Goal: Transaction & Acquisition: Book appointment/travel/reservation

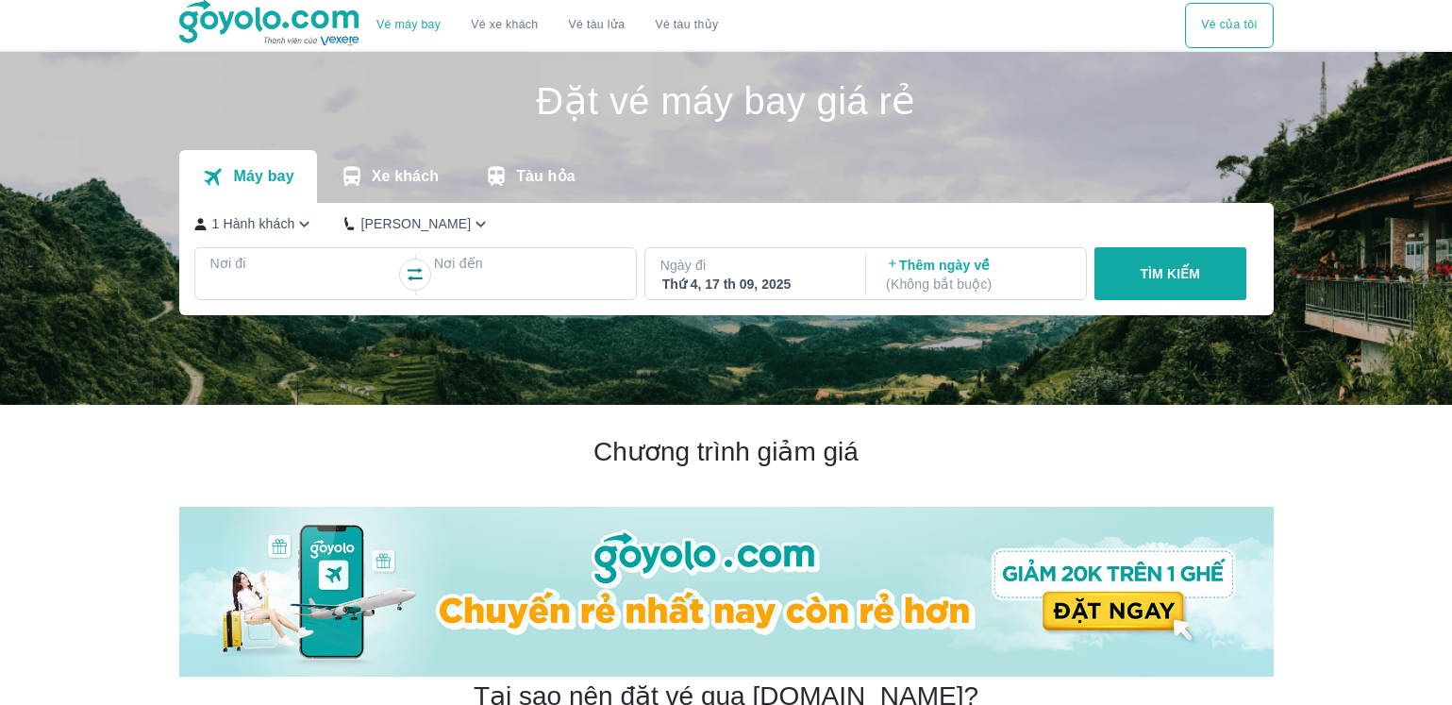
click at [320, 289] on div at bounding box center [303, 286] width 183 height 23
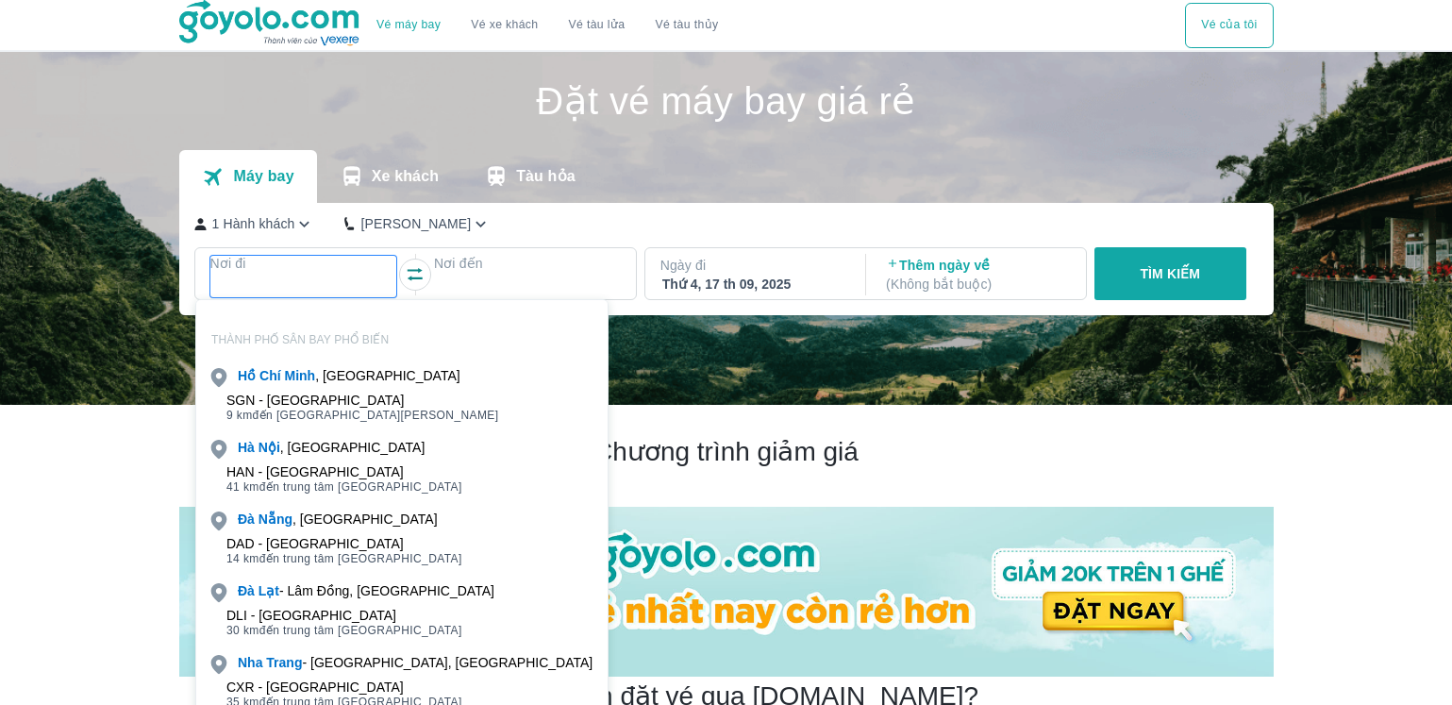
scroll to position [108, 0]
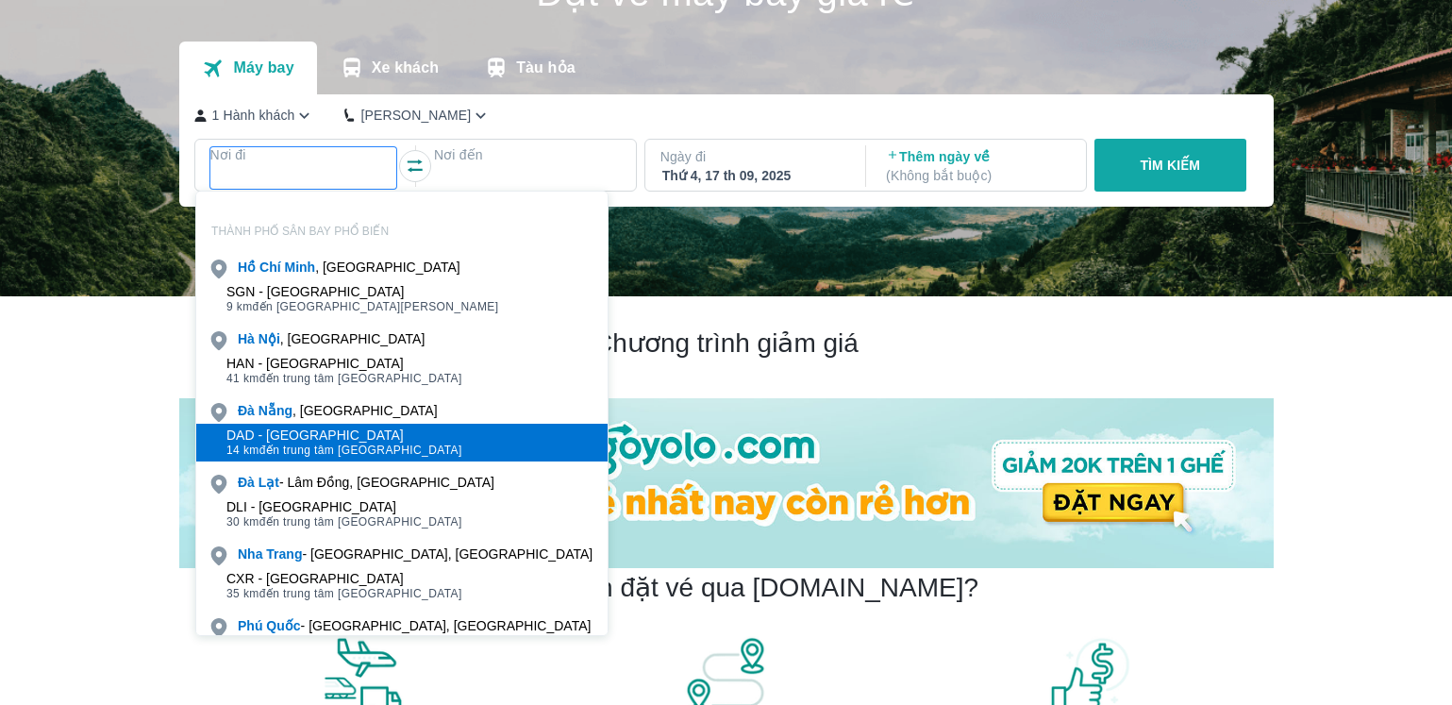
click at [320, 432] on div "DAD - [GEOGRAPHIC_DATA]" at bounding box center [344, 434] width 236 height 15
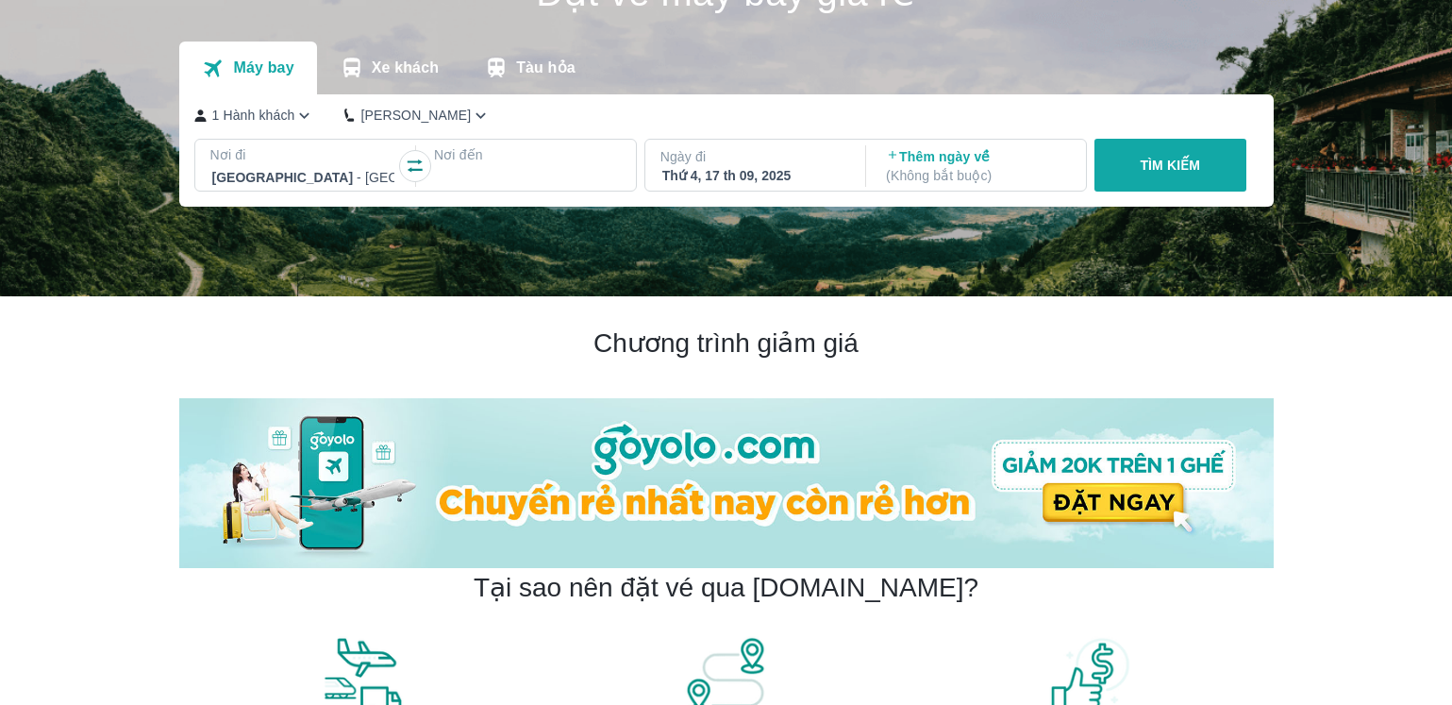
click at [525, 164] on p "Nơi đến" at bounding box center [527, 154] width 187 height 19
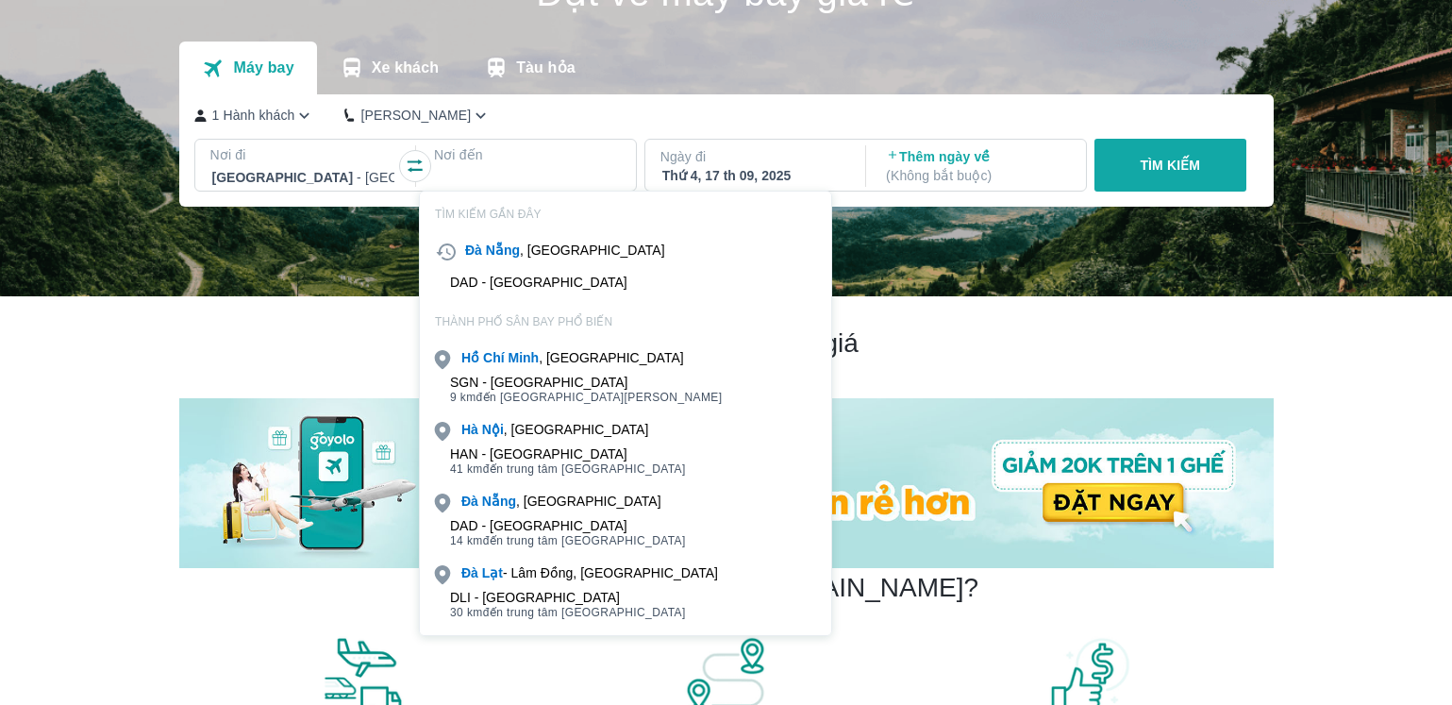
click at [517, 459] on div "HAN - [GEOGRAPHIC_DATA]" at bounding box center [568, 453] width 236 height 15
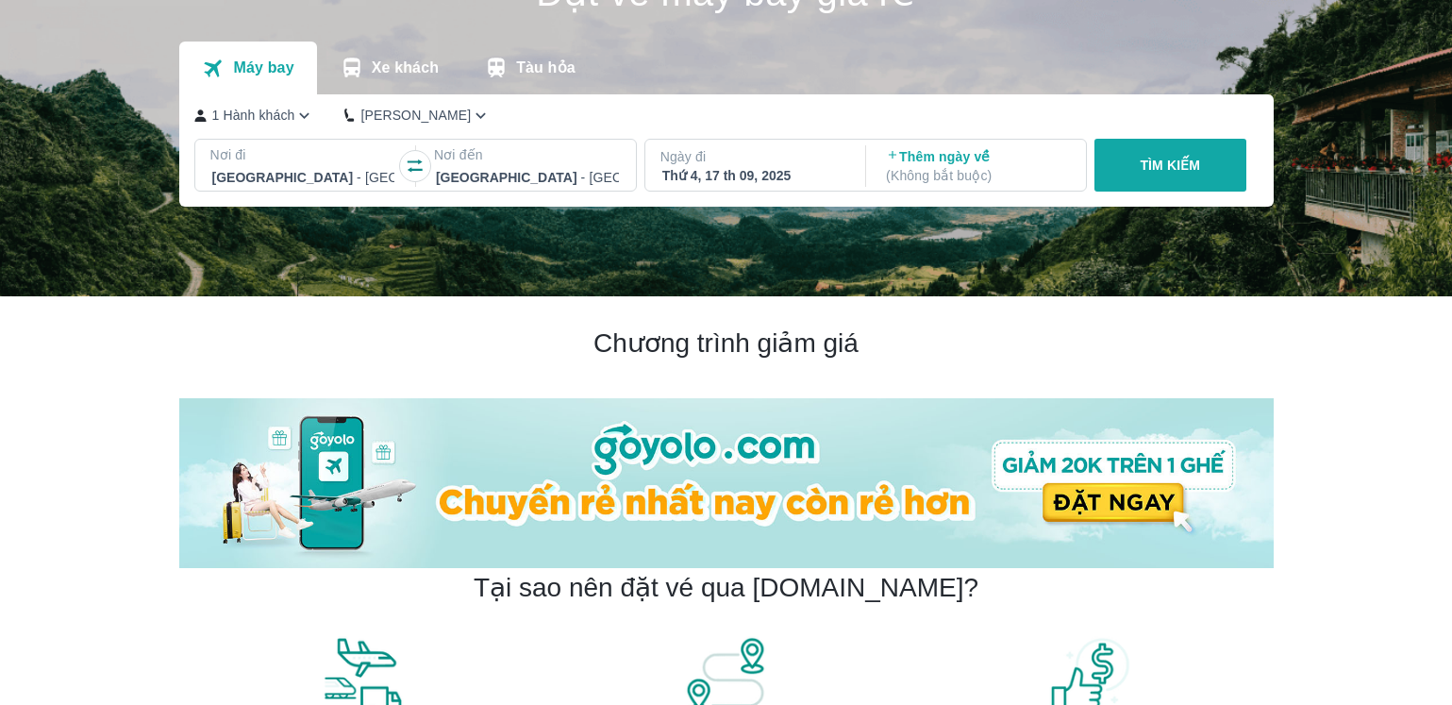
click at [778, 172] on div "Thứ 4, 17 th 09, 2025" at bounding box center [753, 175] width 183 height 19
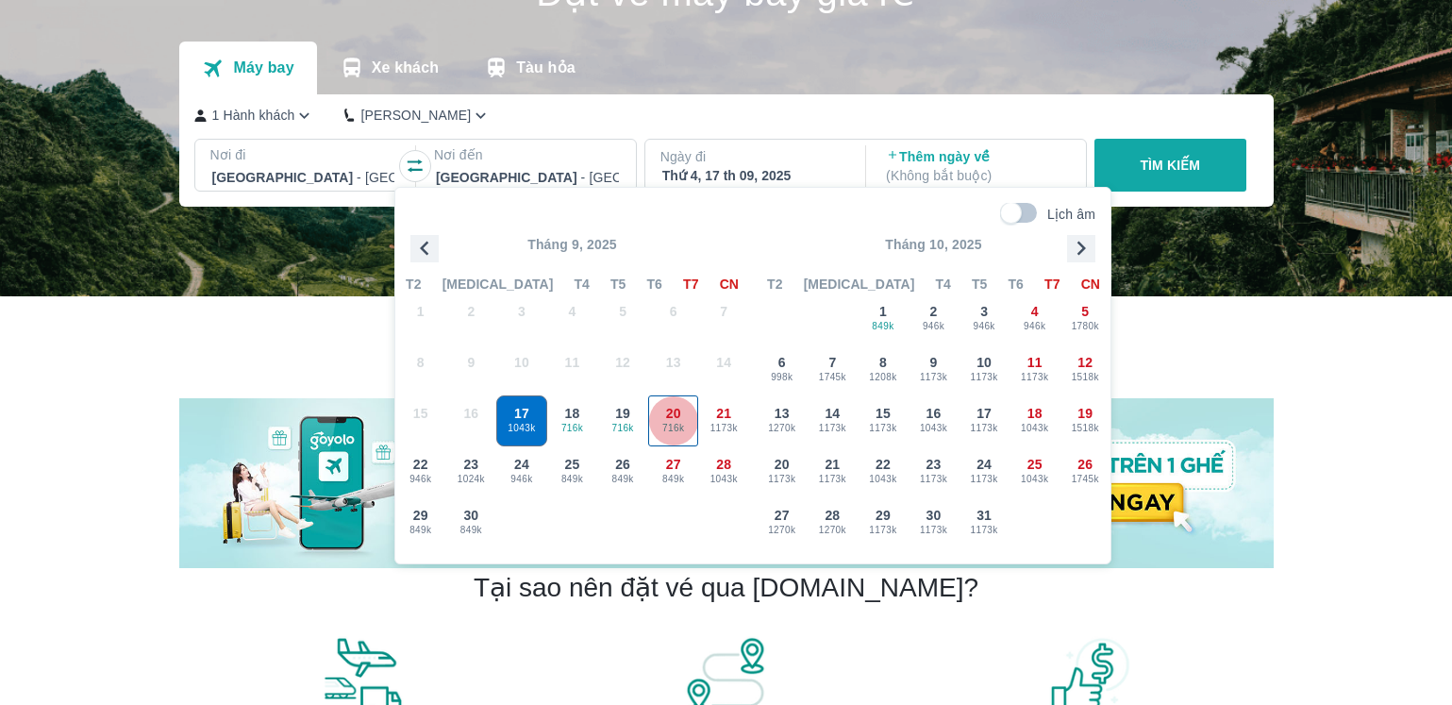
click at [681, 423] on span "716k" at bounding box center [673, 428] width 49 height 15
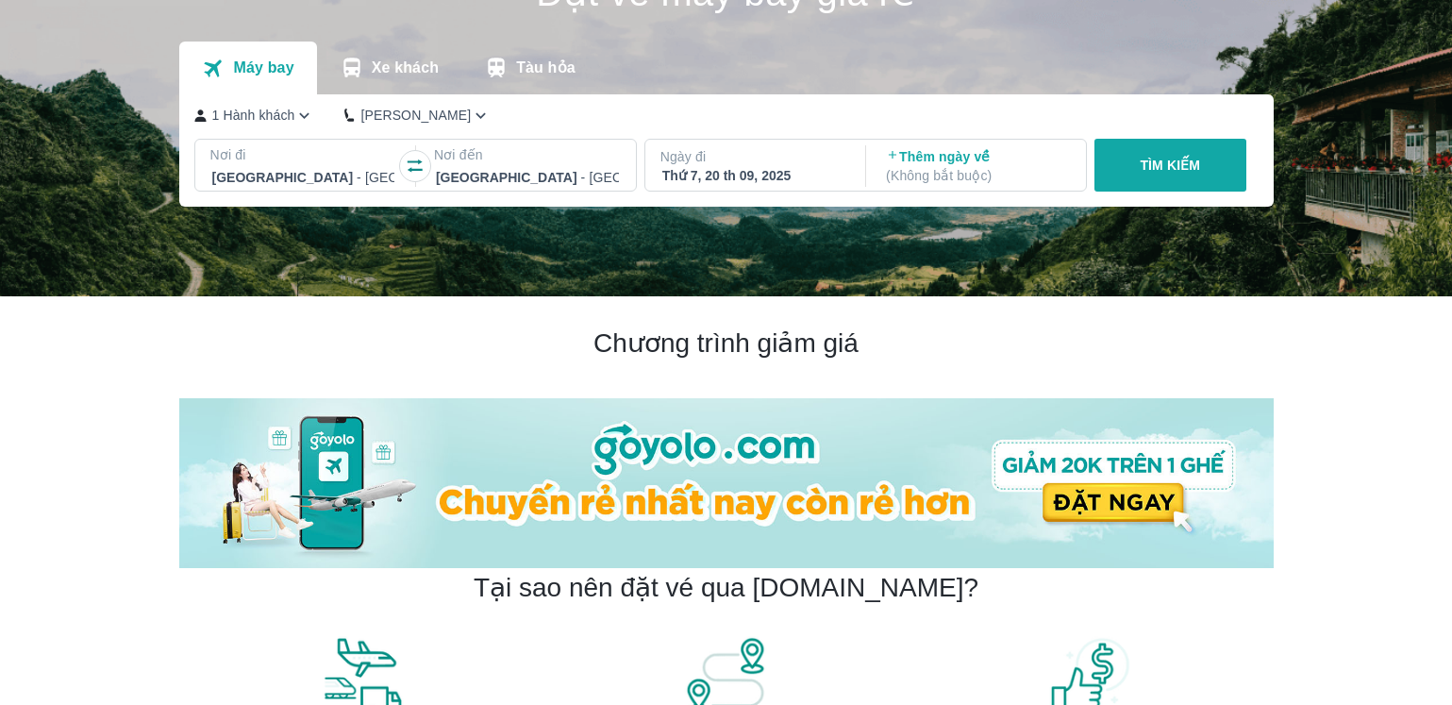
click at [1189, 154] on button "TÌM KIẾM" at bounding box center [1170, 165] width 152 height 53
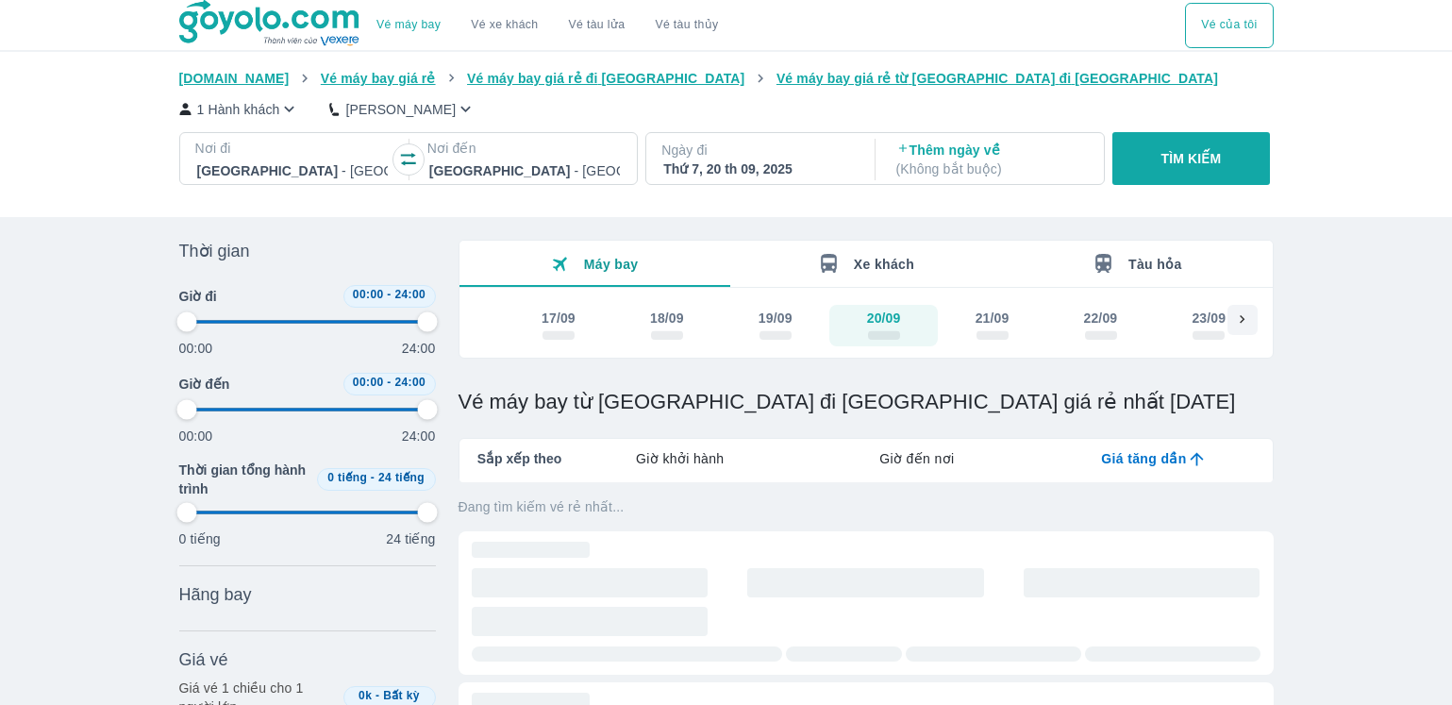
type input "97.9166666666667"
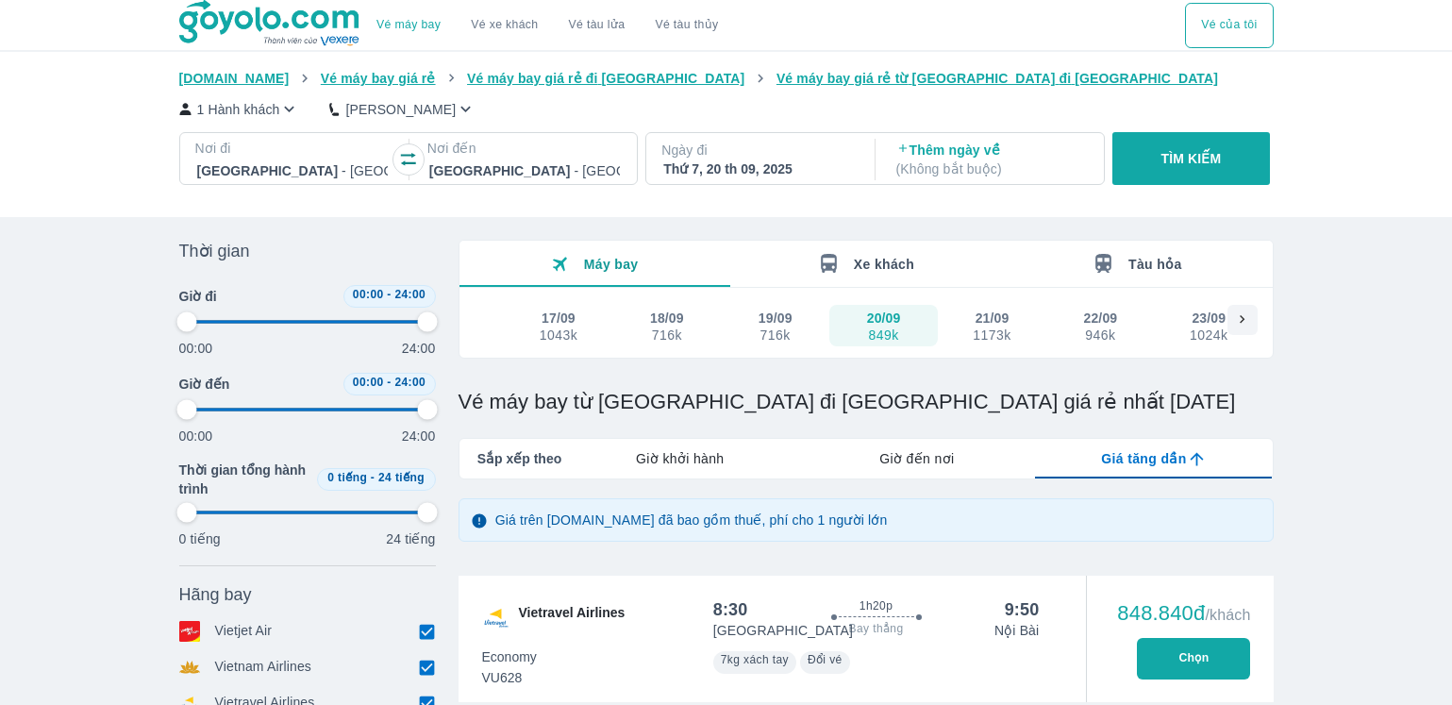
click at [755, 178] on div "Thứ 7, 20 th 09, 2025" at bounding box center [758, 168] width 191 height 19
type input "97.9166666666667"
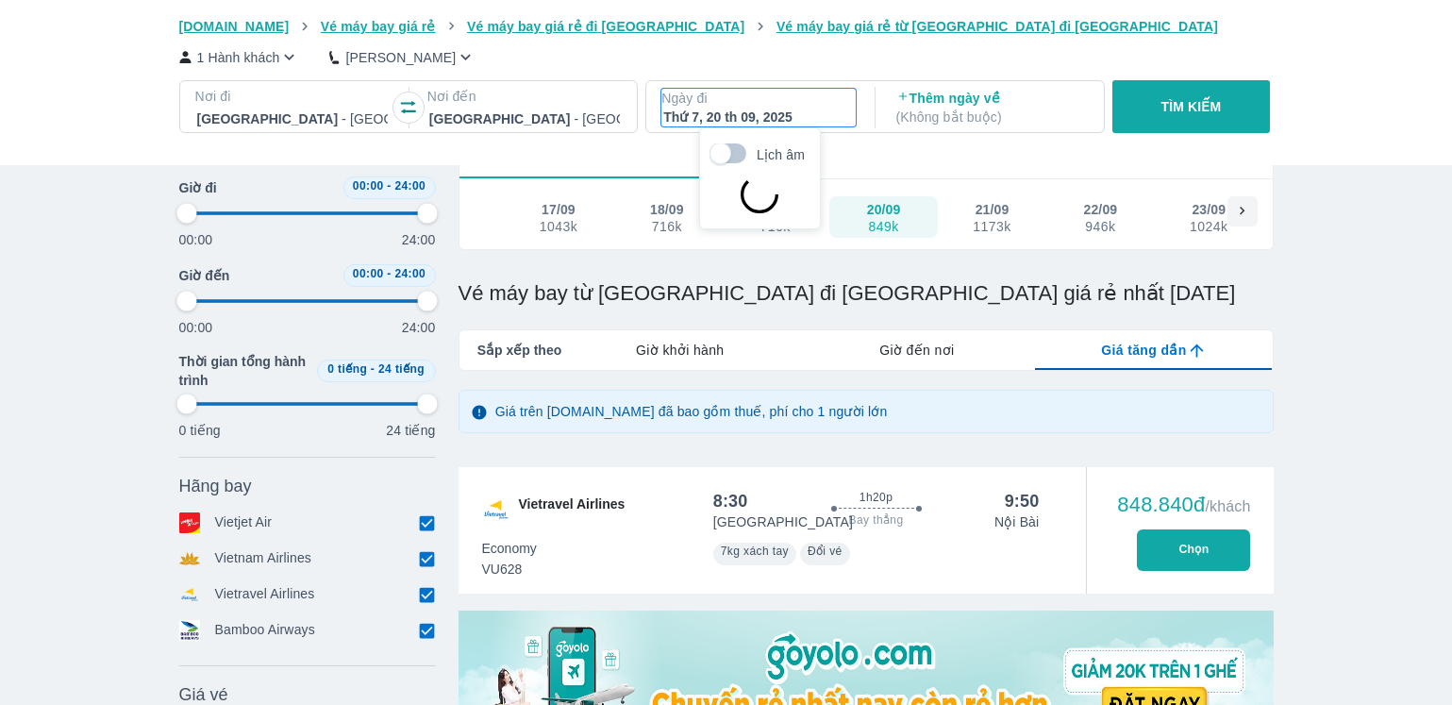
type input "97.9166666666667"
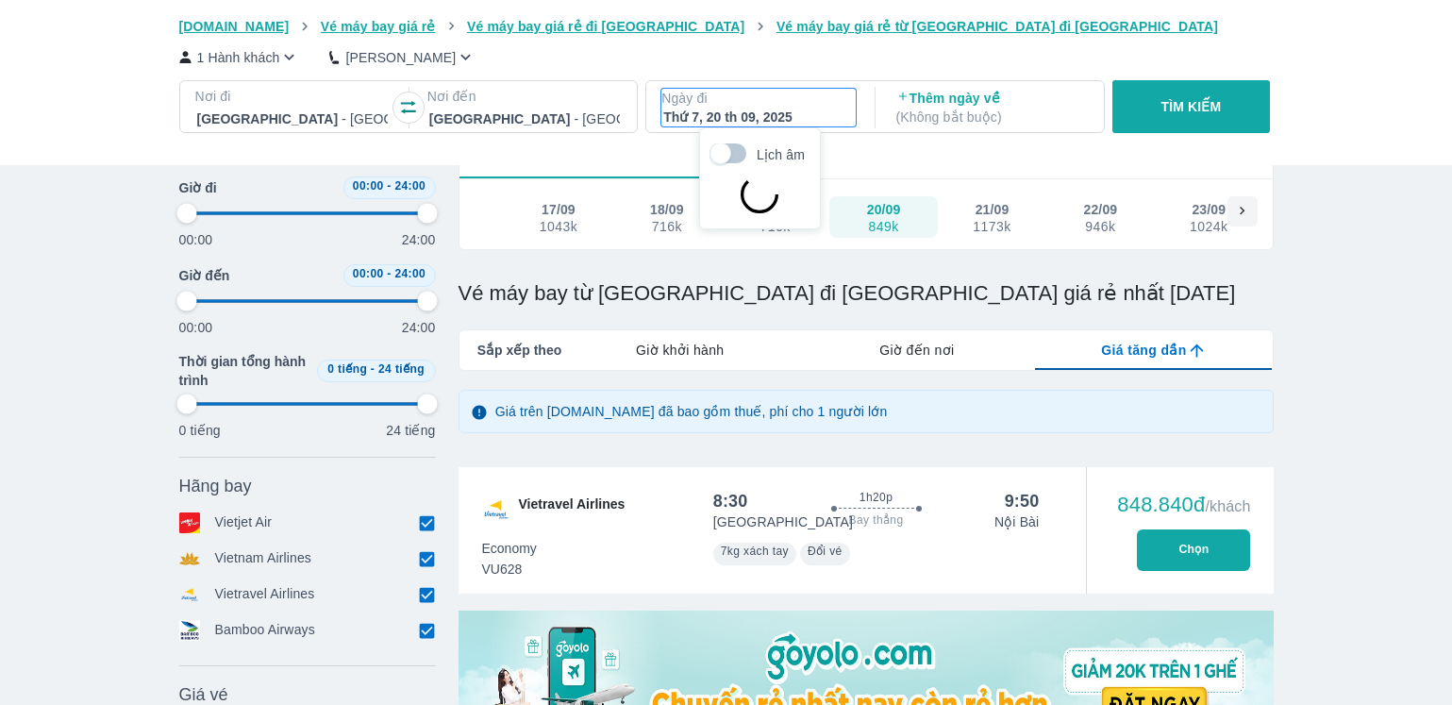
type input "97.9166666666667"
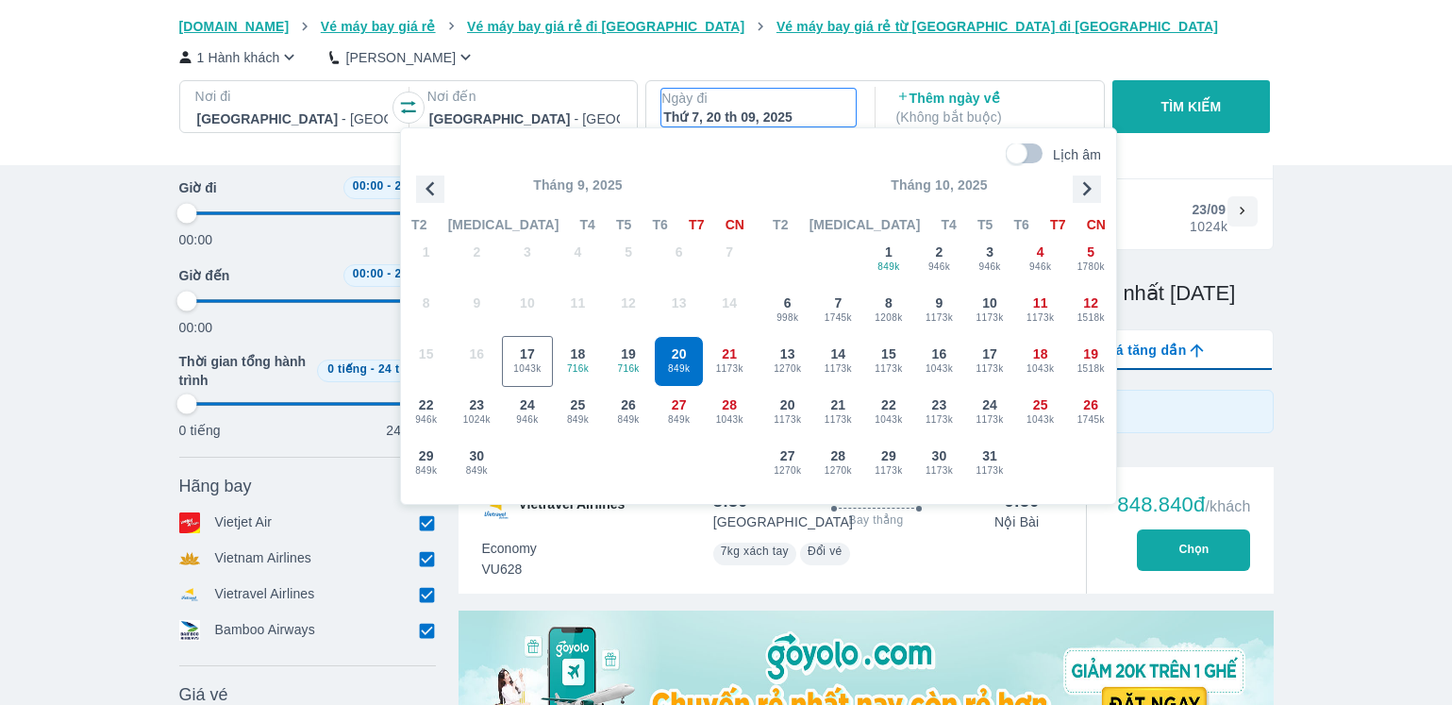
type input "97.9166666666667"
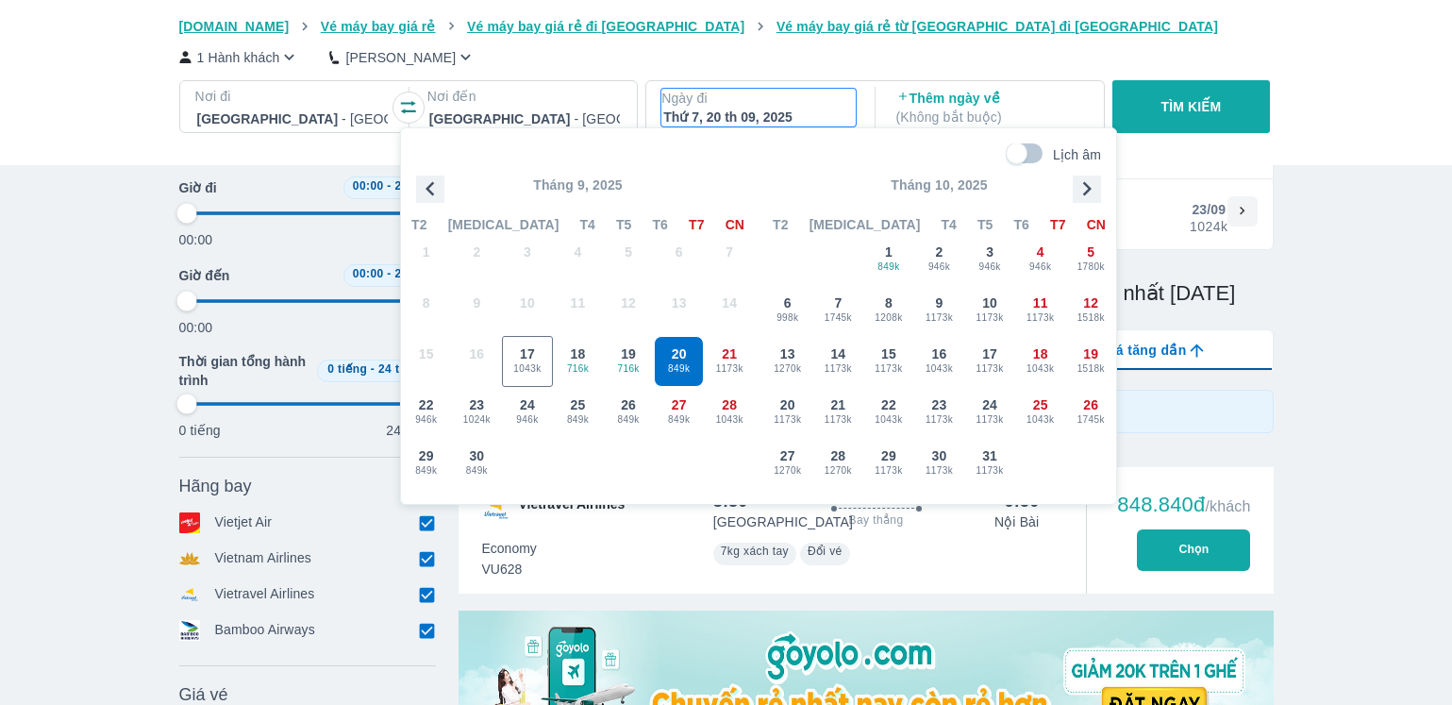
type input "97.9166666666667"
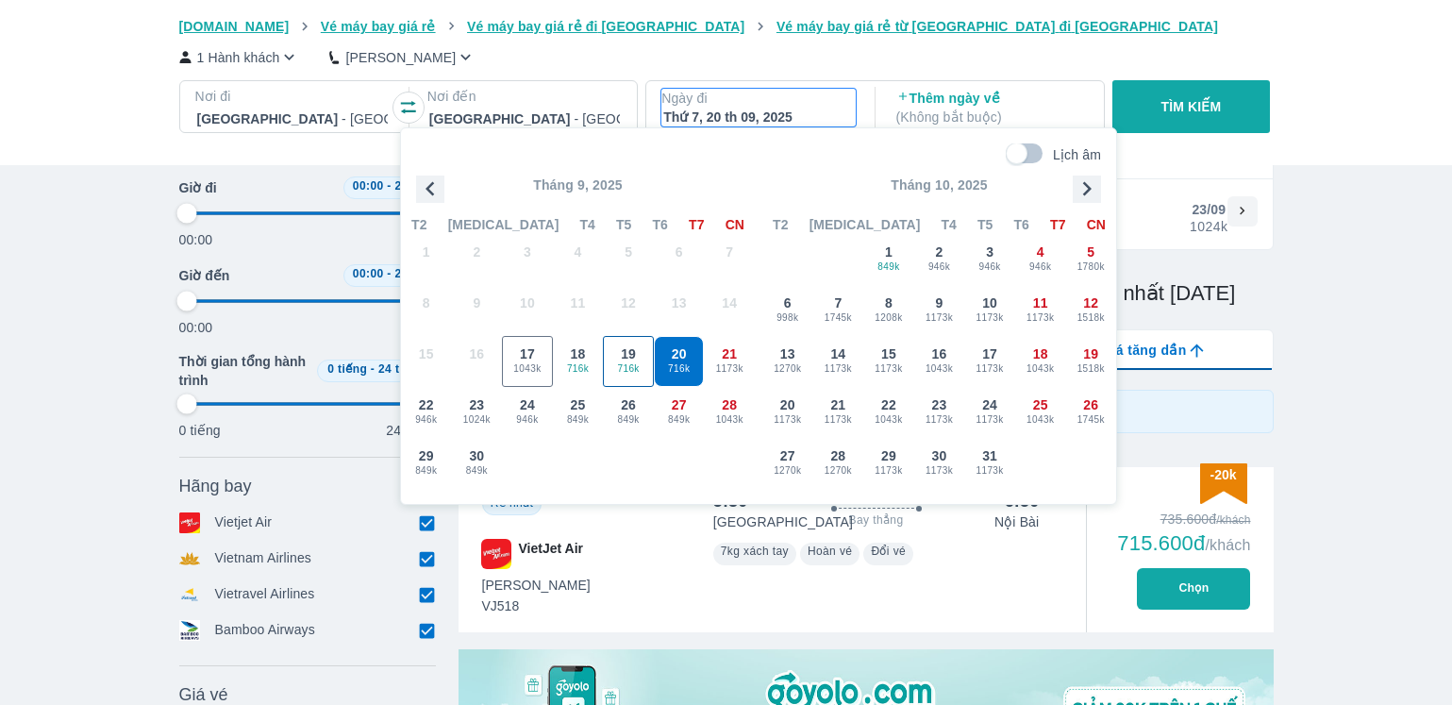
click at [637, 362] on span "716k" at bounding box center [628, 368] width 49 height 15
type input "97.9166666666667"
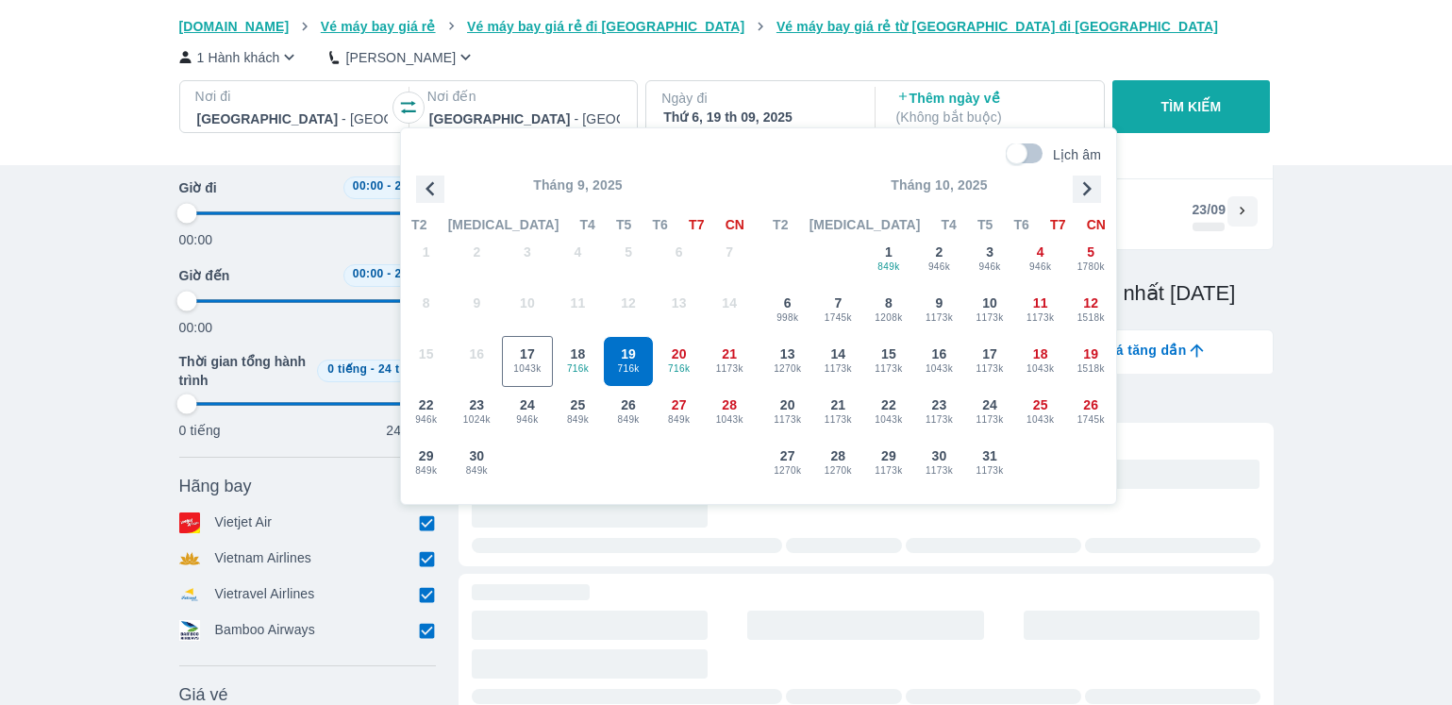
type input "97.9166666666667"
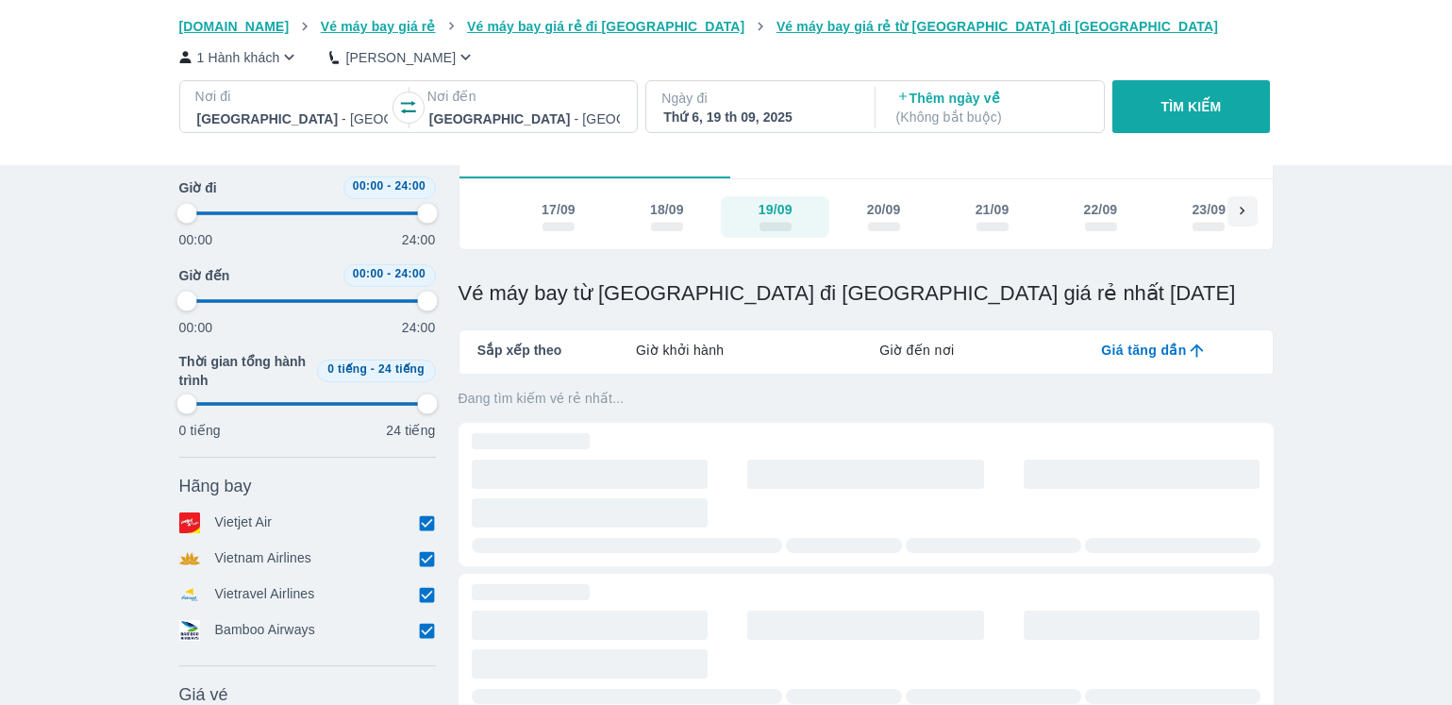
type input "97.9166666666667"
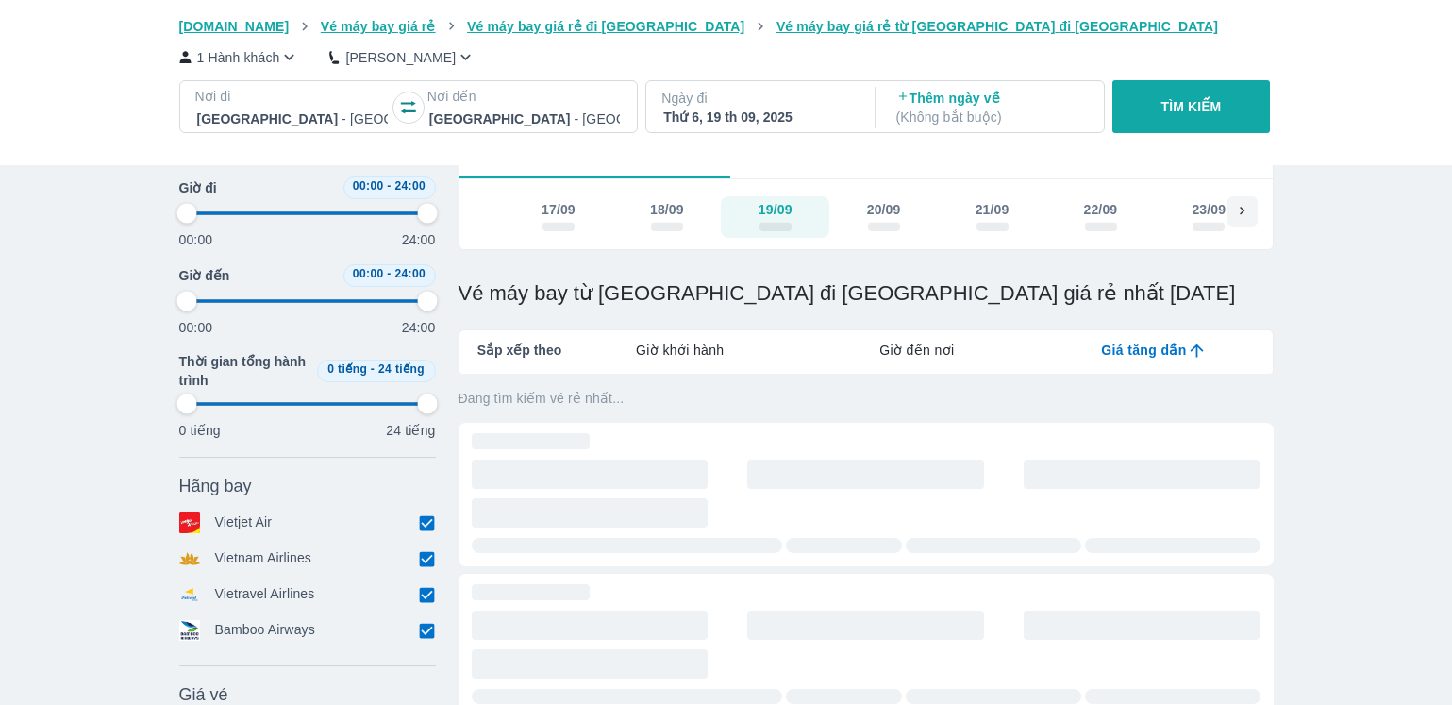
type input "97.9166666666667"
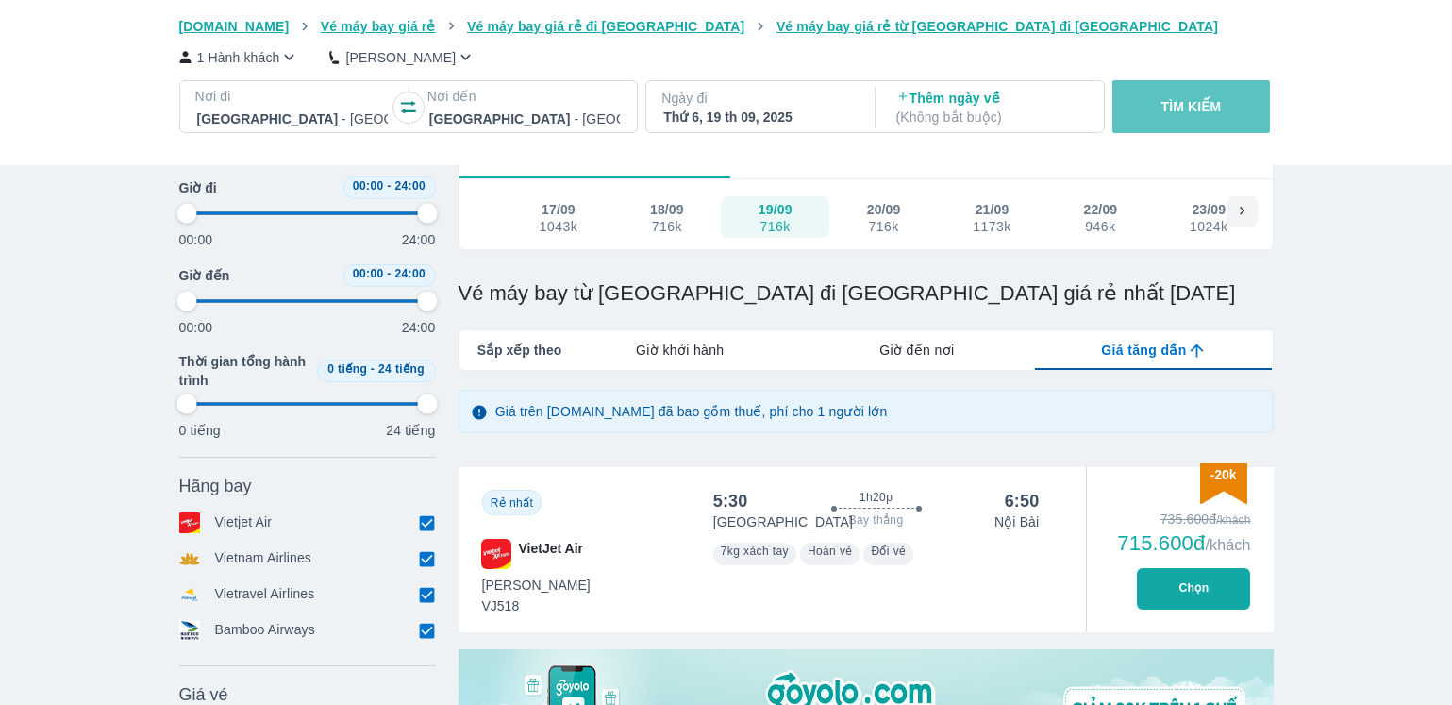
click at [1194, 108] on p "TÌM KIẾM" at bounding box center [1191, 106] width 60 height 19
type input "97.9166666666667"
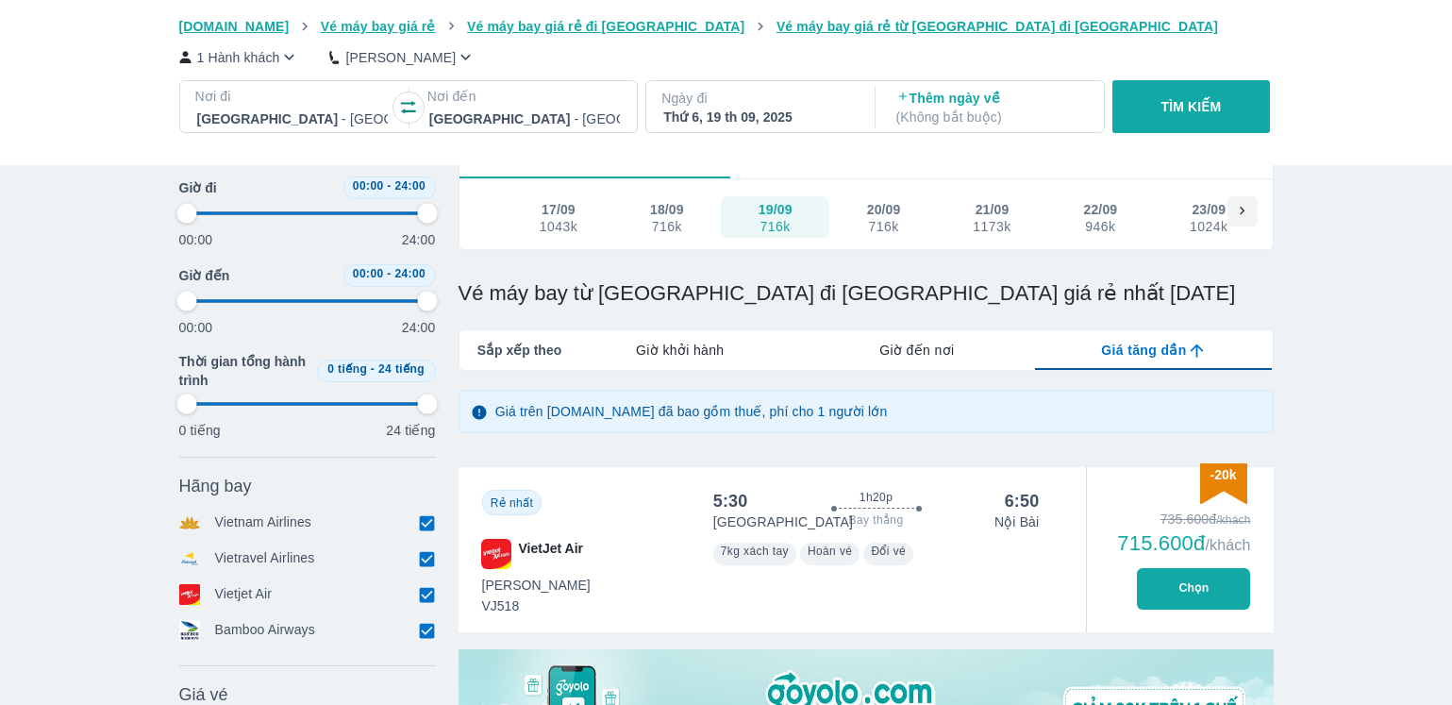
type input "97.9166666666667"
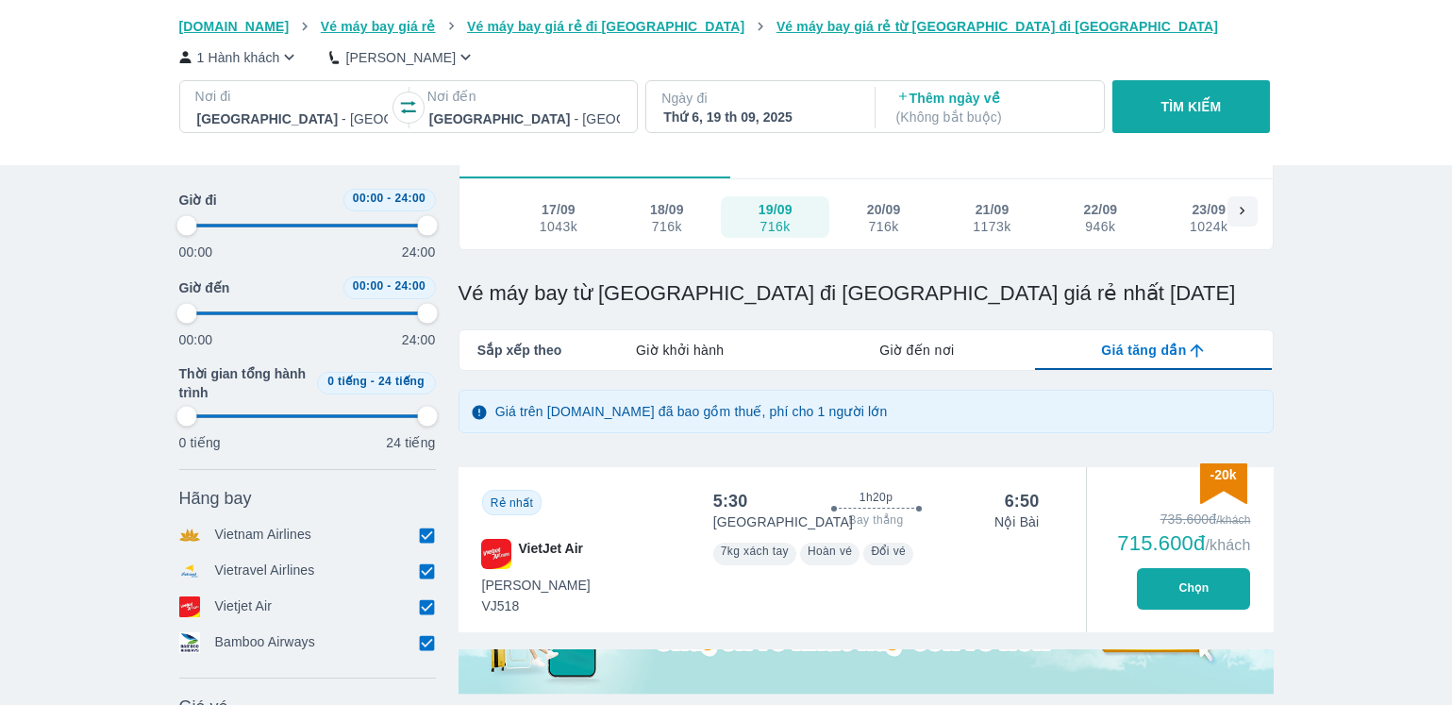
type input "97.9166666666667"
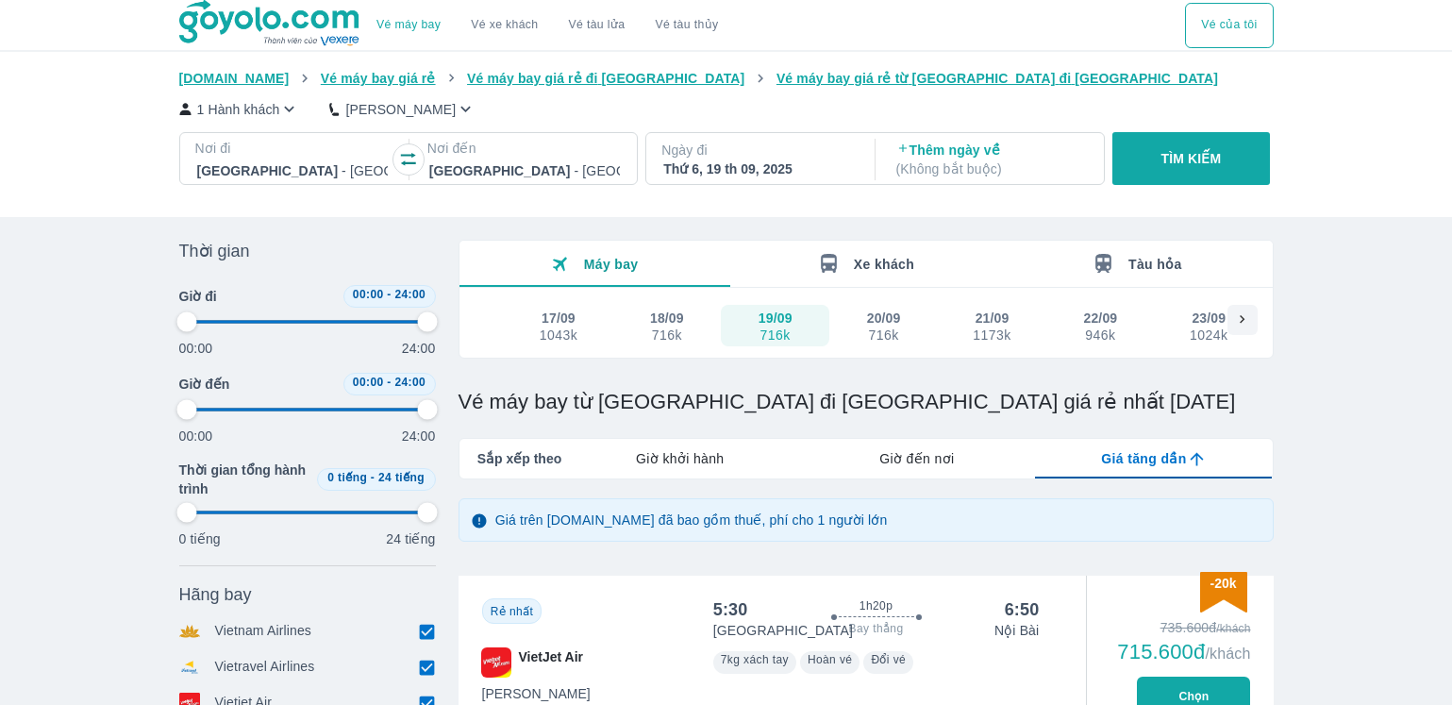
type input "97.9166666666667"
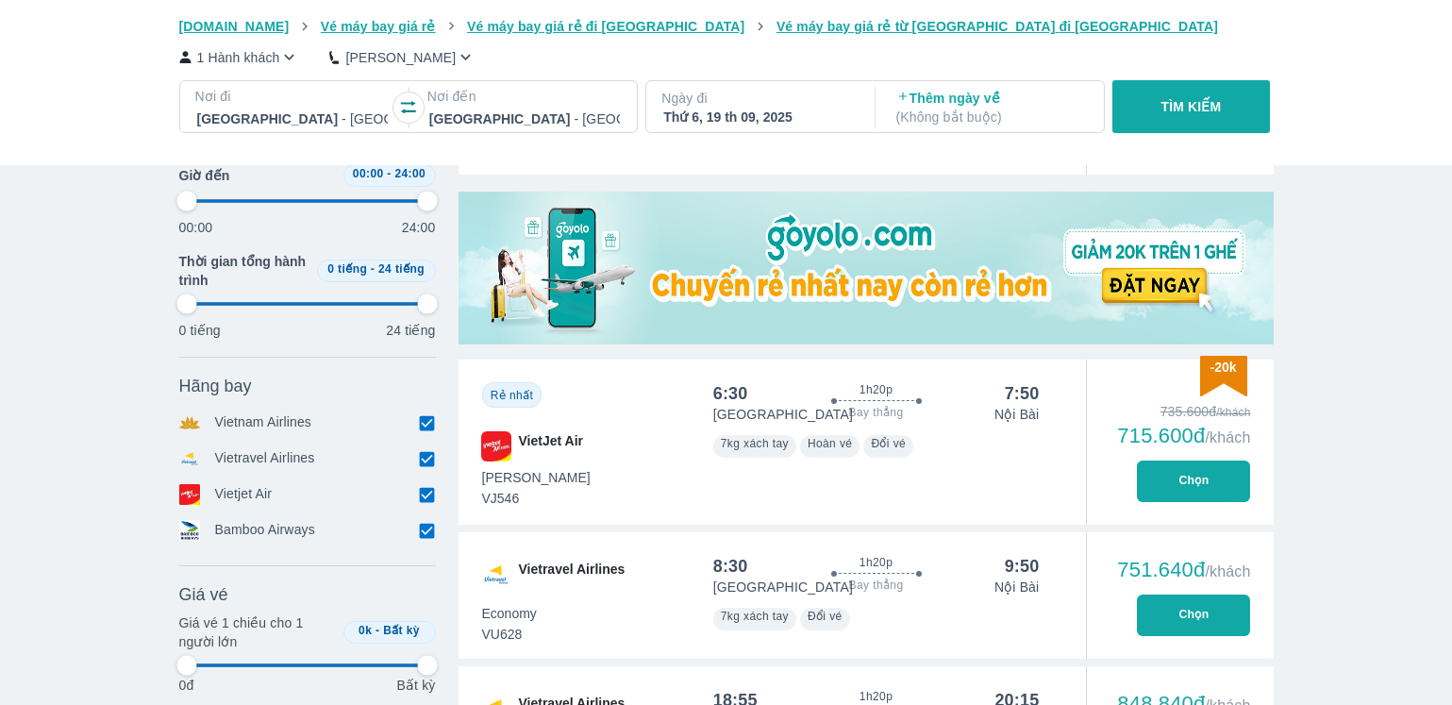
type input "97.9166666666667"
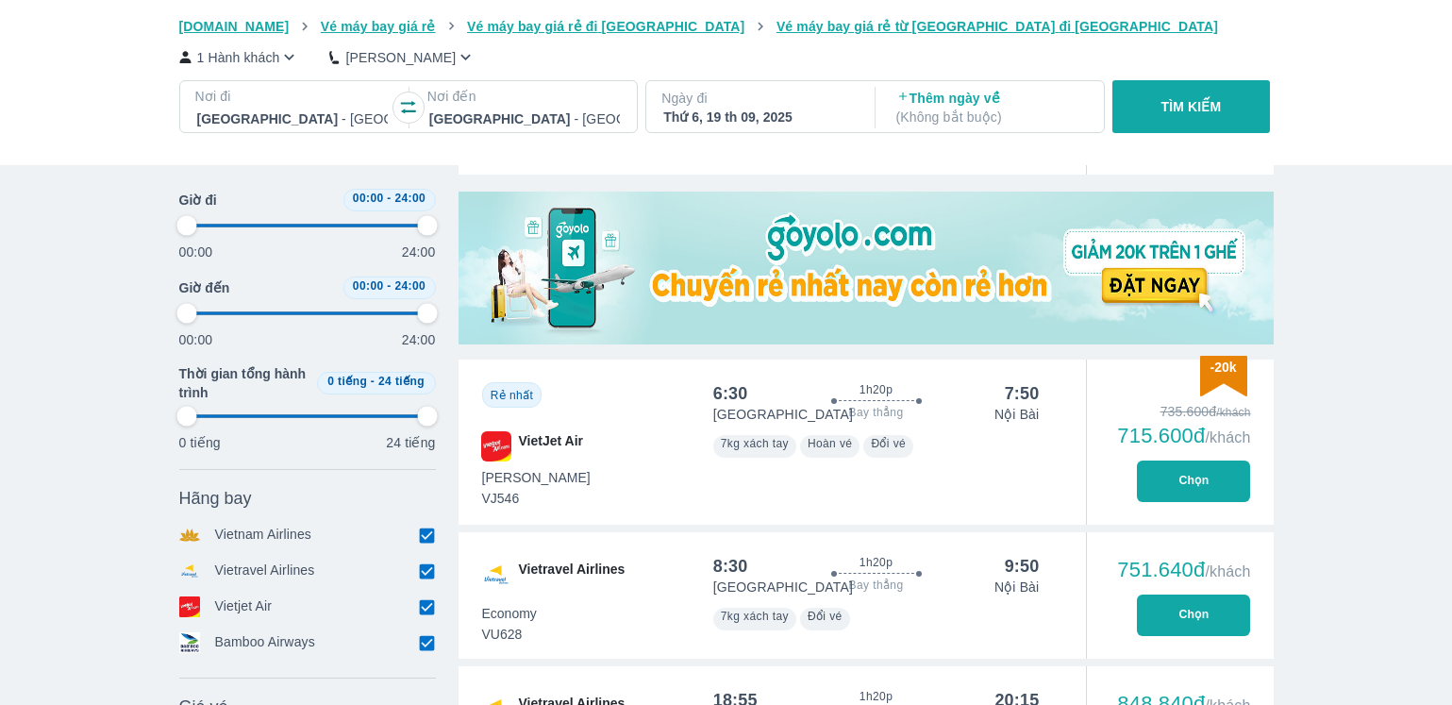
scroll to position [189, 0]
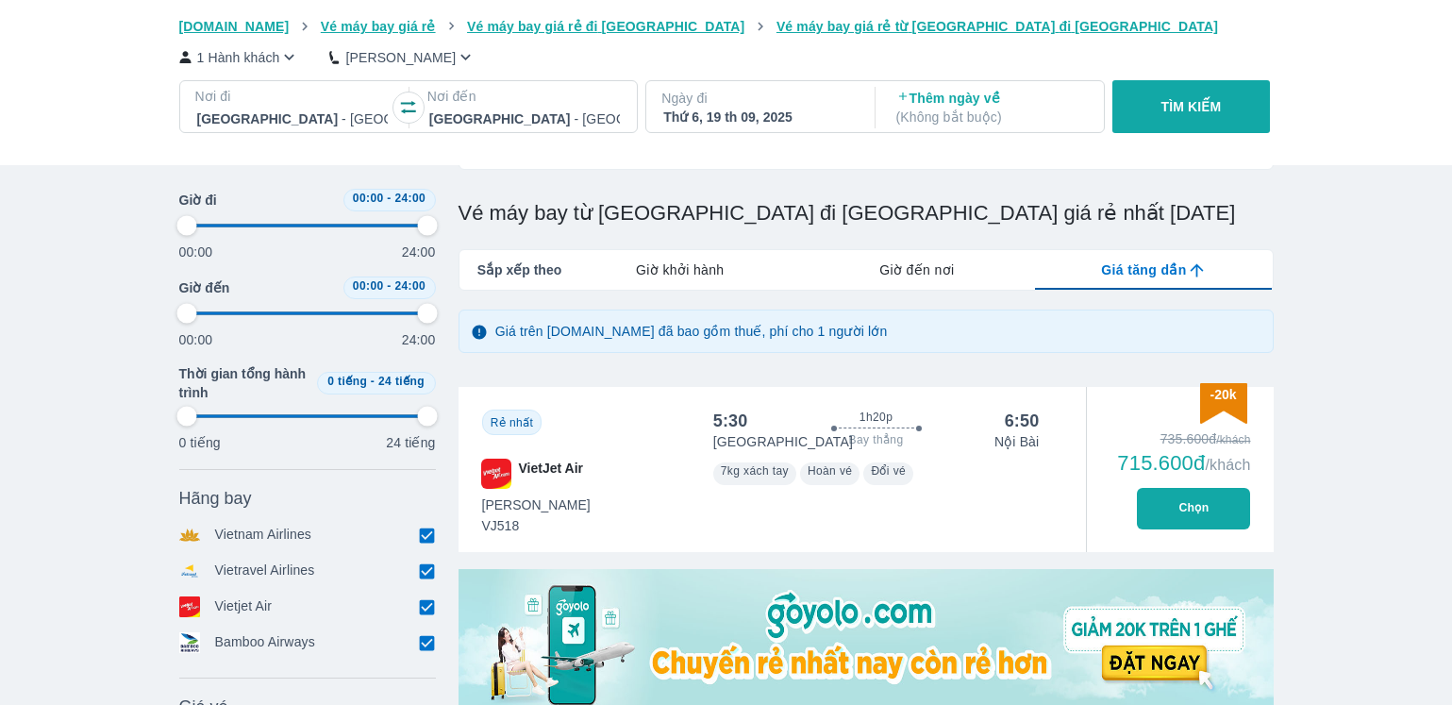
type input "97.9166666666667"
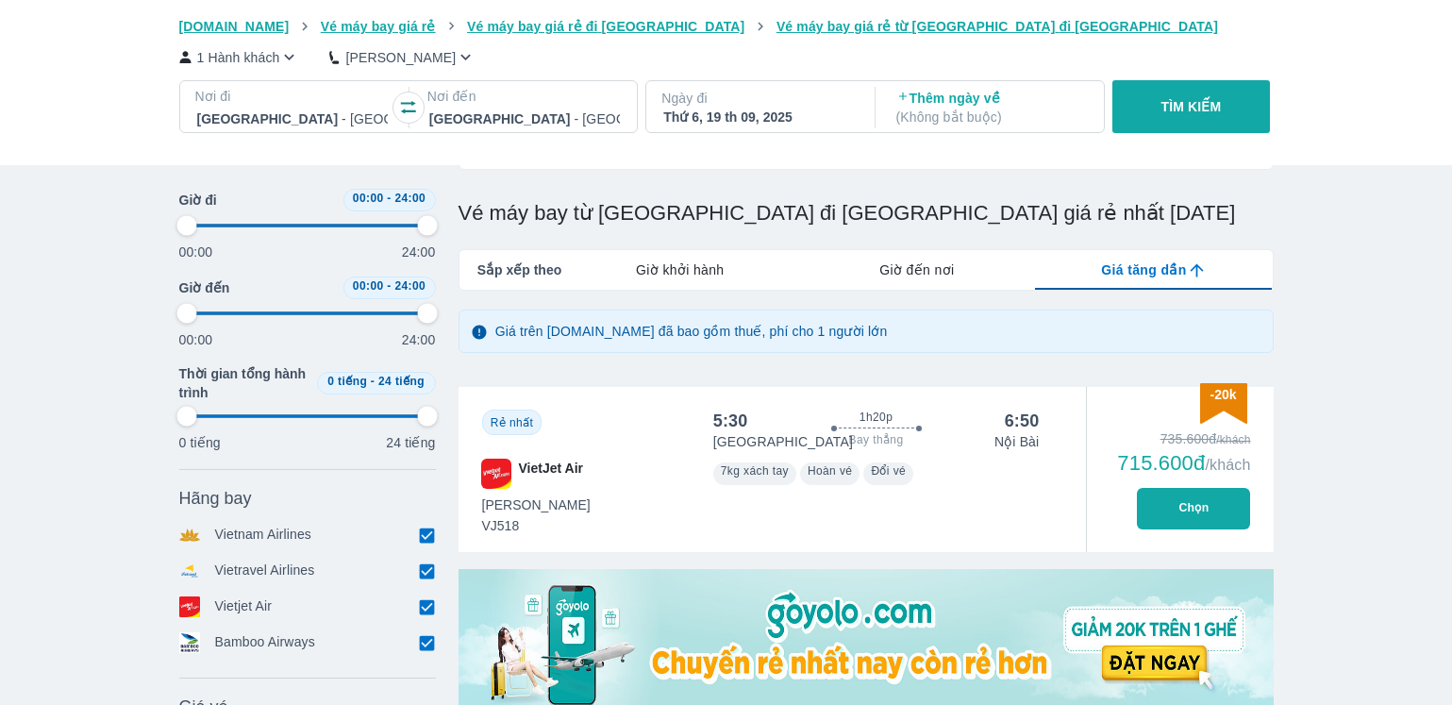
type input "97.9166666666667"
click at [742, 124] on div "Thứ 6, 19 th 09, 2025" at bounding box center [758, 117] width 191 height 19
type input "97.9166666666667"
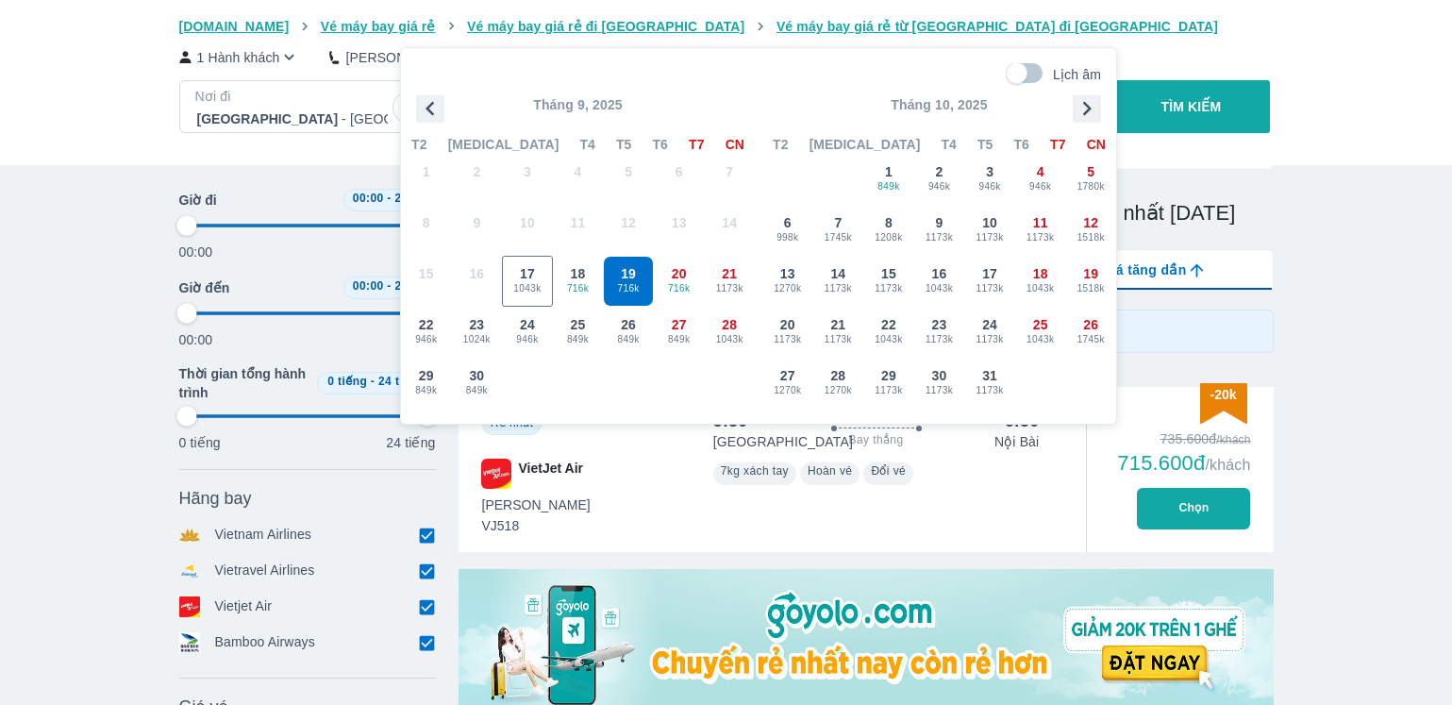
scroll to position [108, 0]
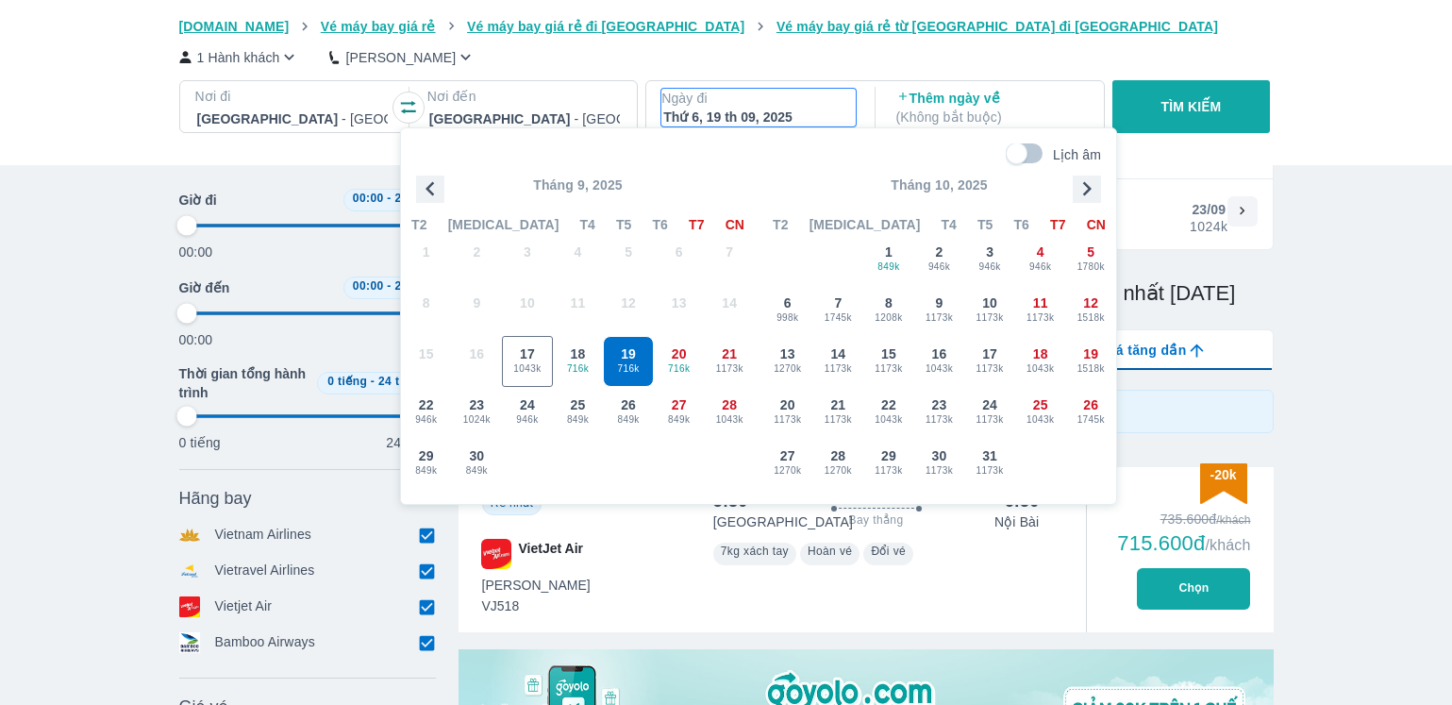
type input "97.9166666666667"
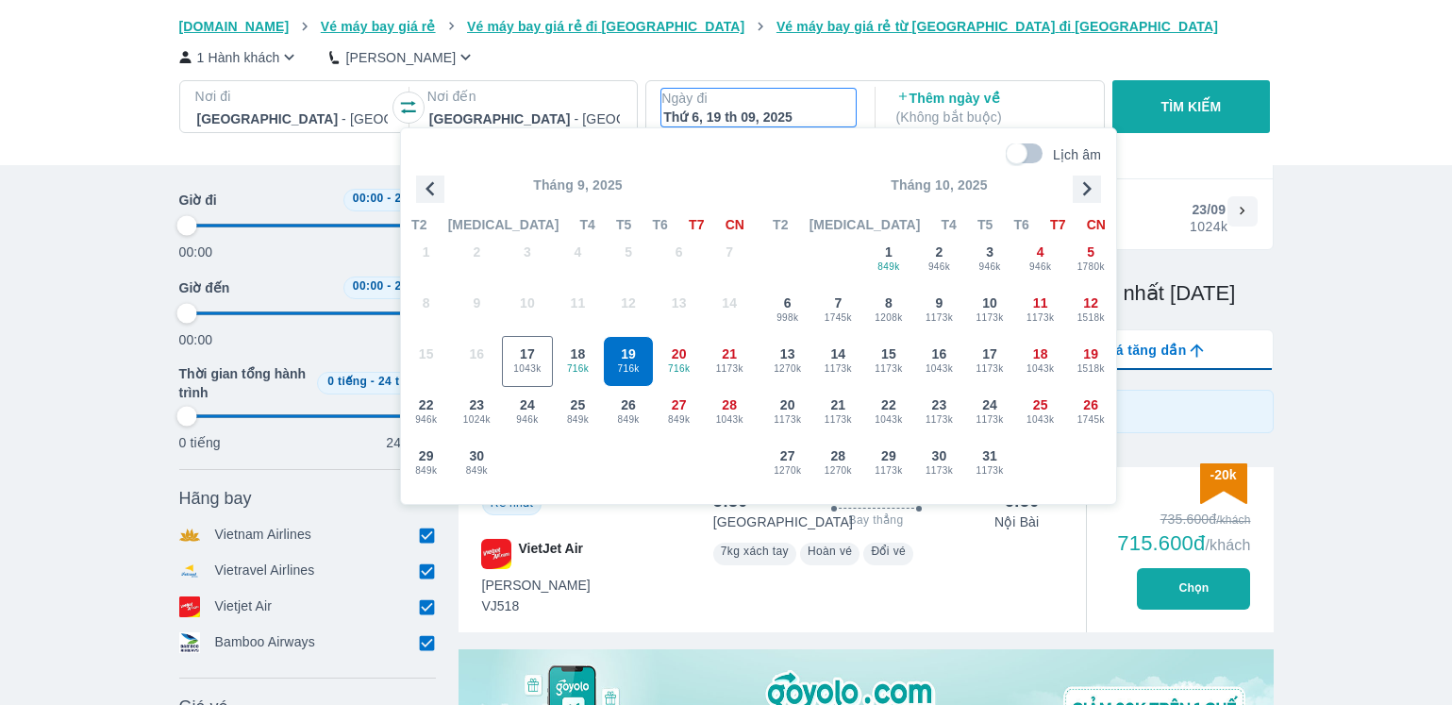
type input "97.9166666666667"
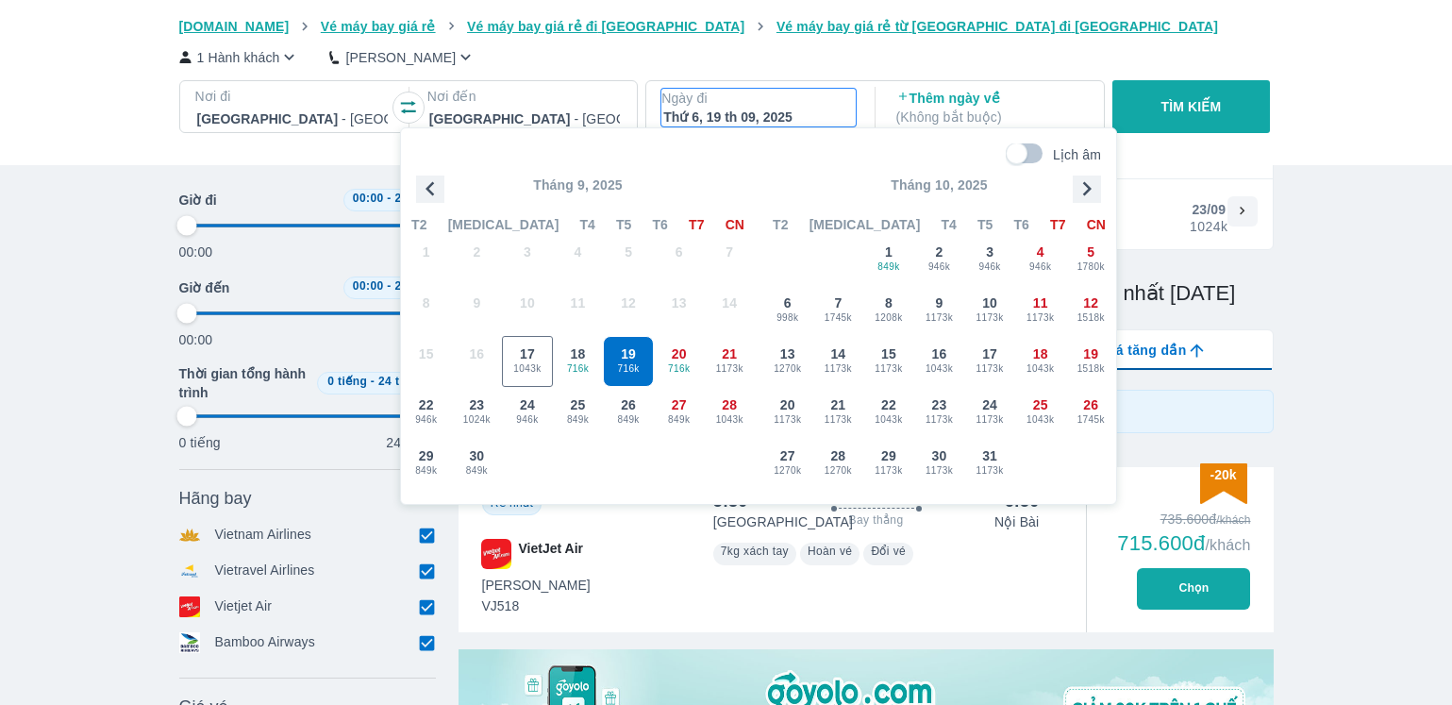
type input "97.9166666666667"
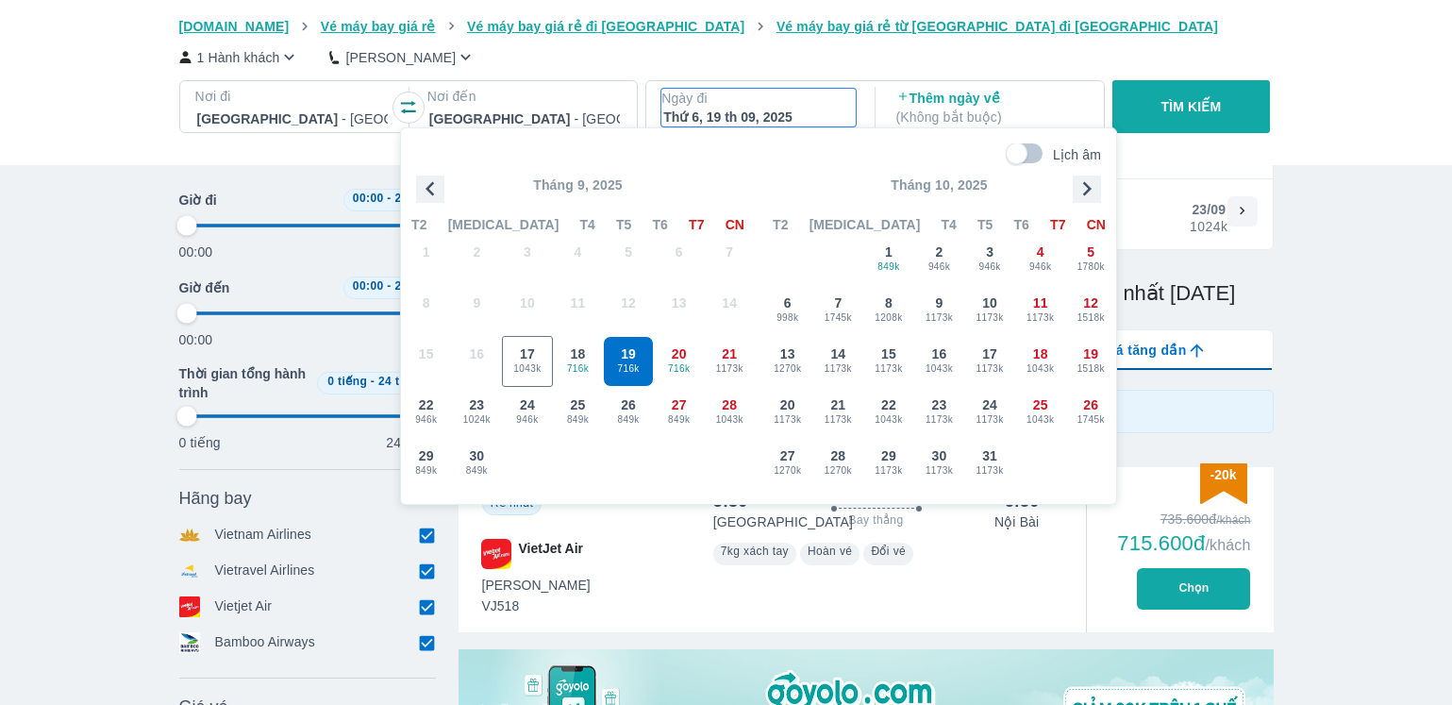
type input "97.9166666666667"
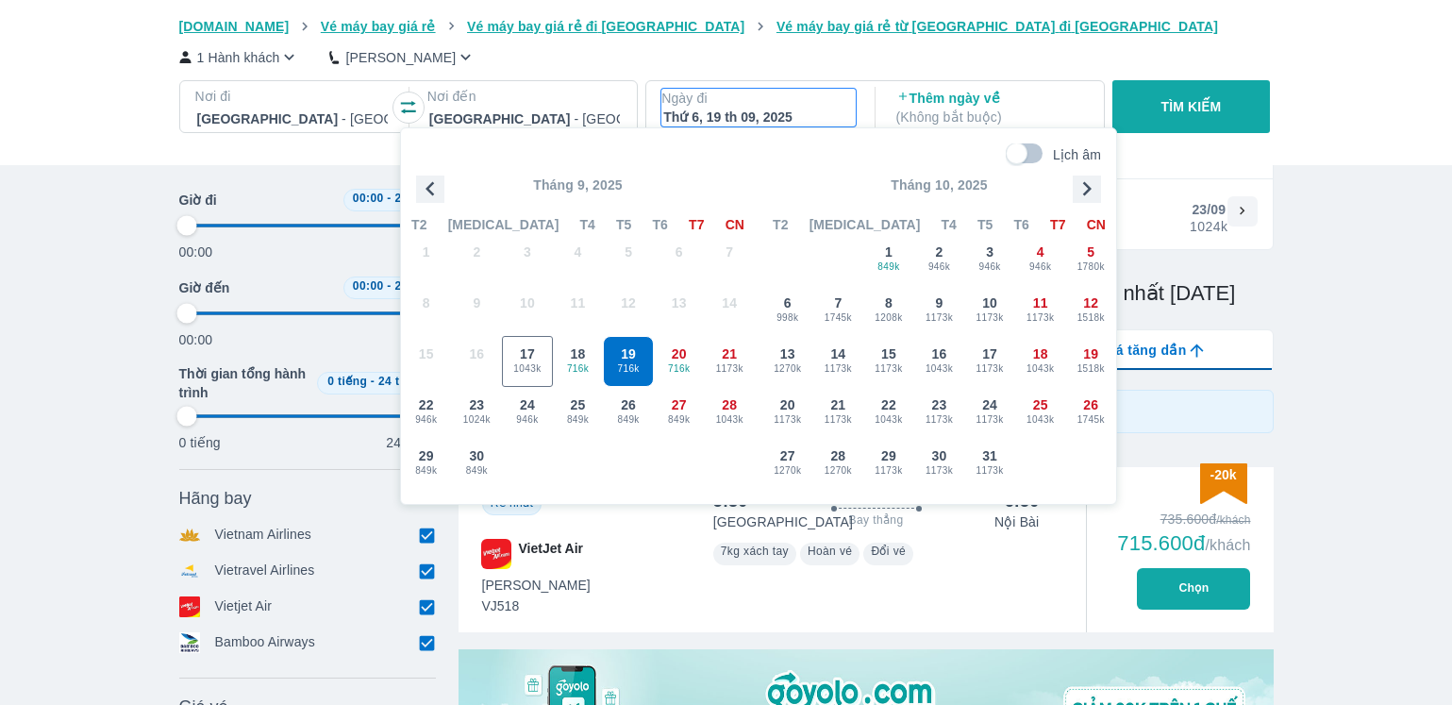
type input "97.9166666666667"
click at [1330, 76] on div "[DOMAIN_NAME] Vé máy bay giá rẻ Vé máy bay giá rẻ đi [GEOGRAPHIC_DATA] Vé máy b…" at bounding box center [726, 82] width 1452 height 165
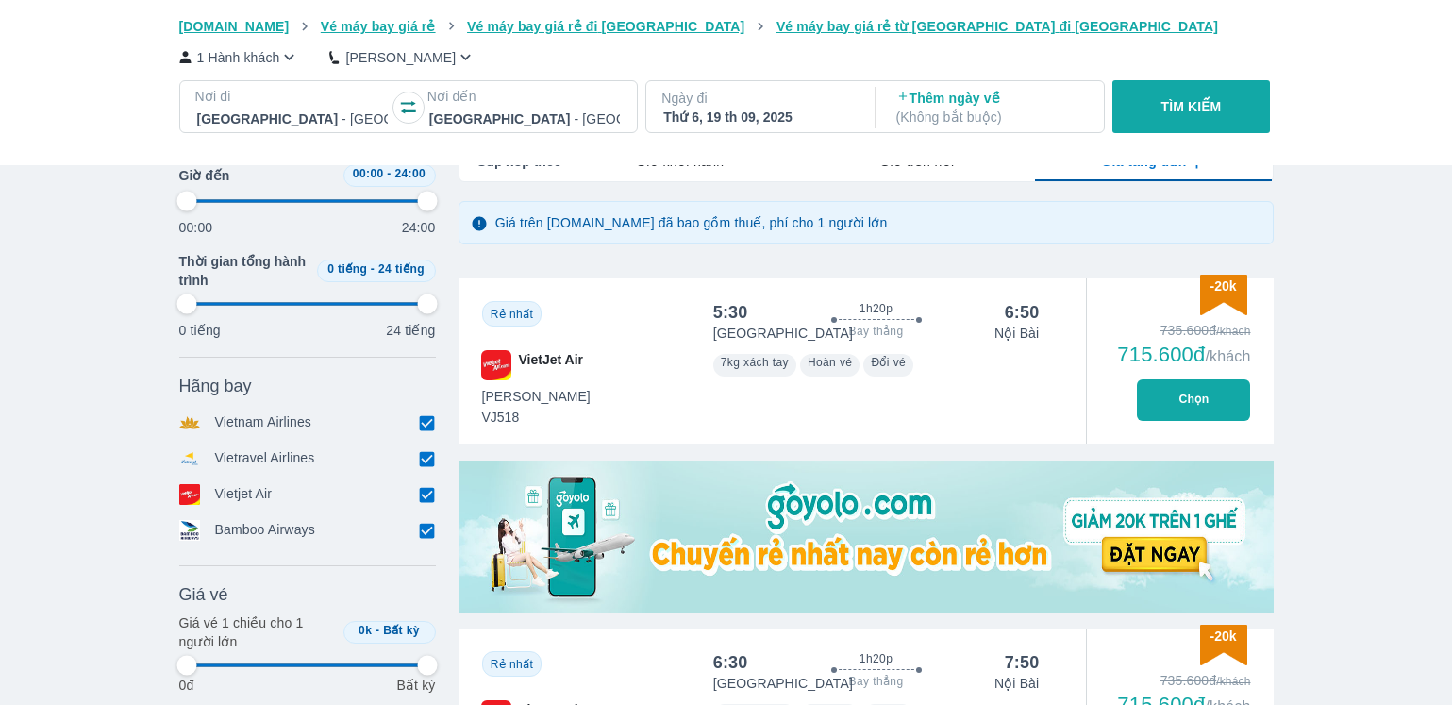
scroll to position [392, 0]
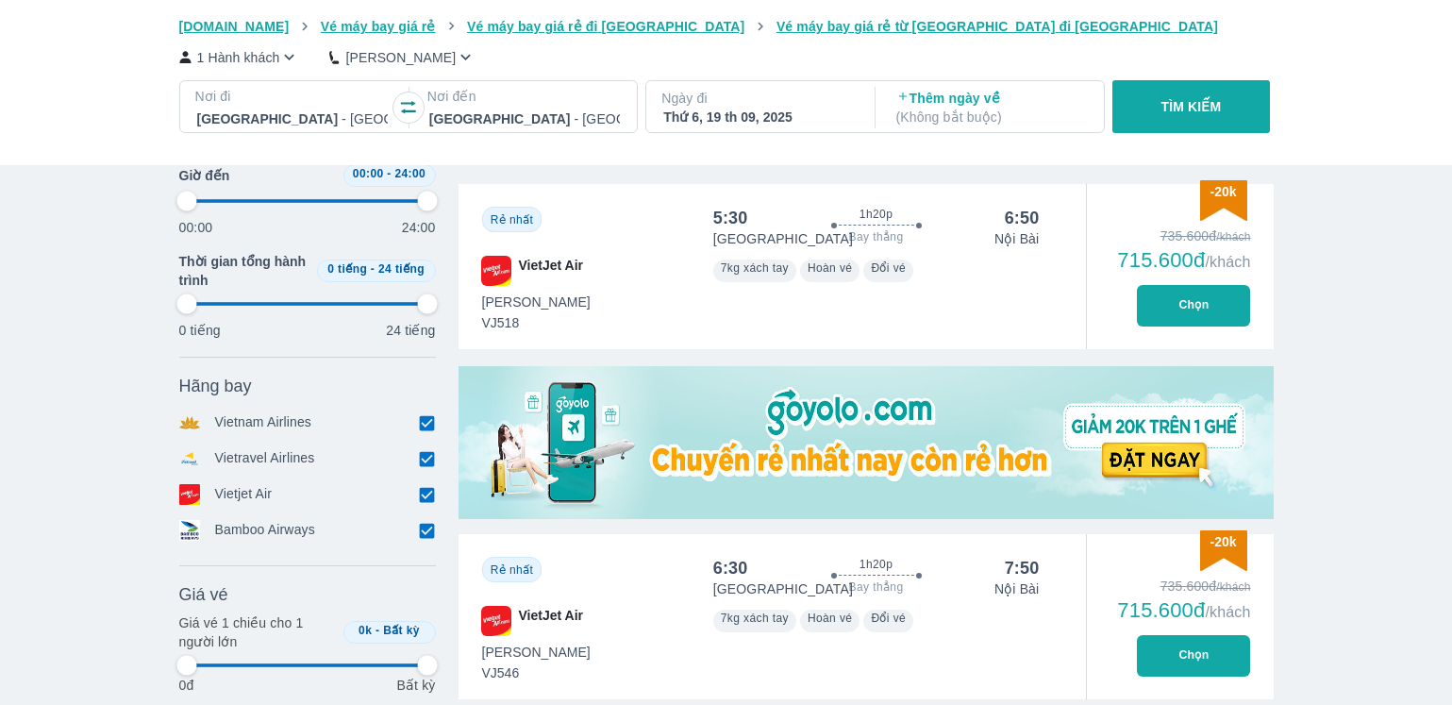
type input "97.9166666666667"
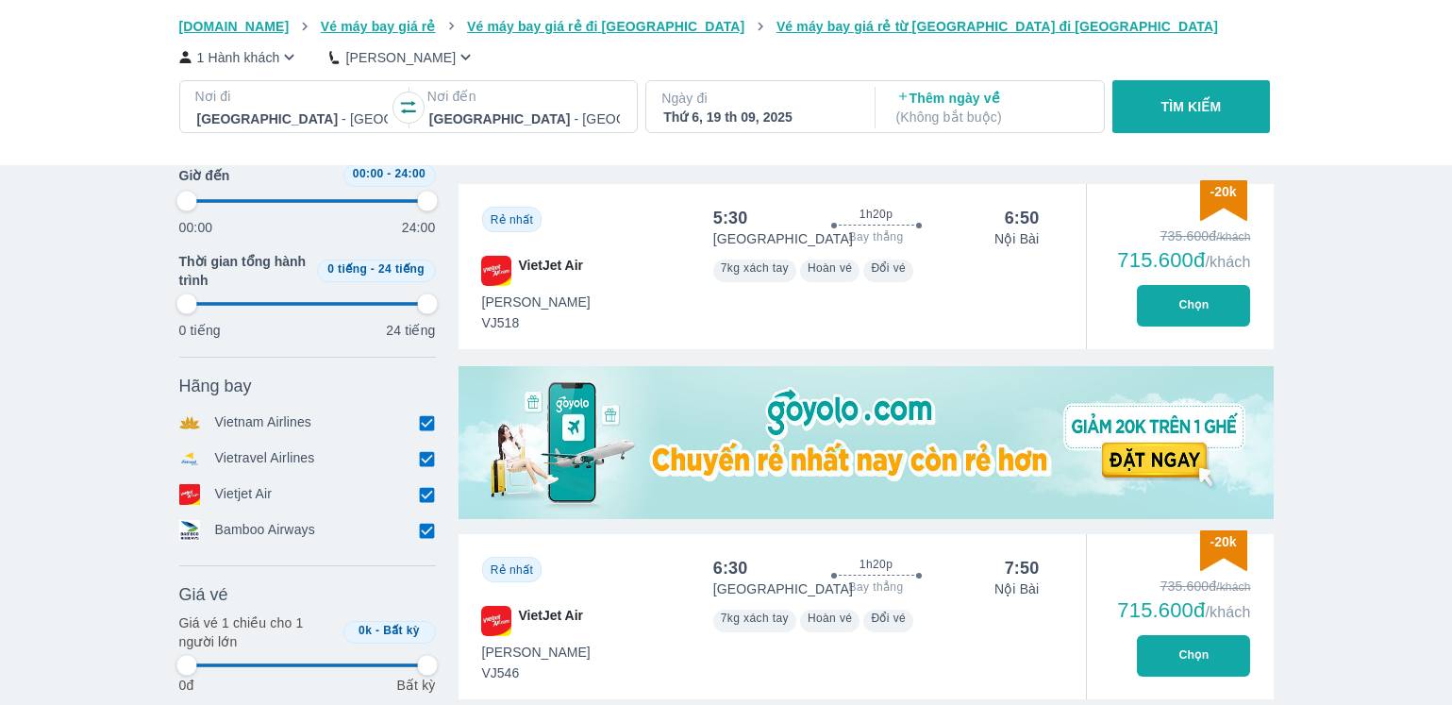
type input "97.9166666666667"
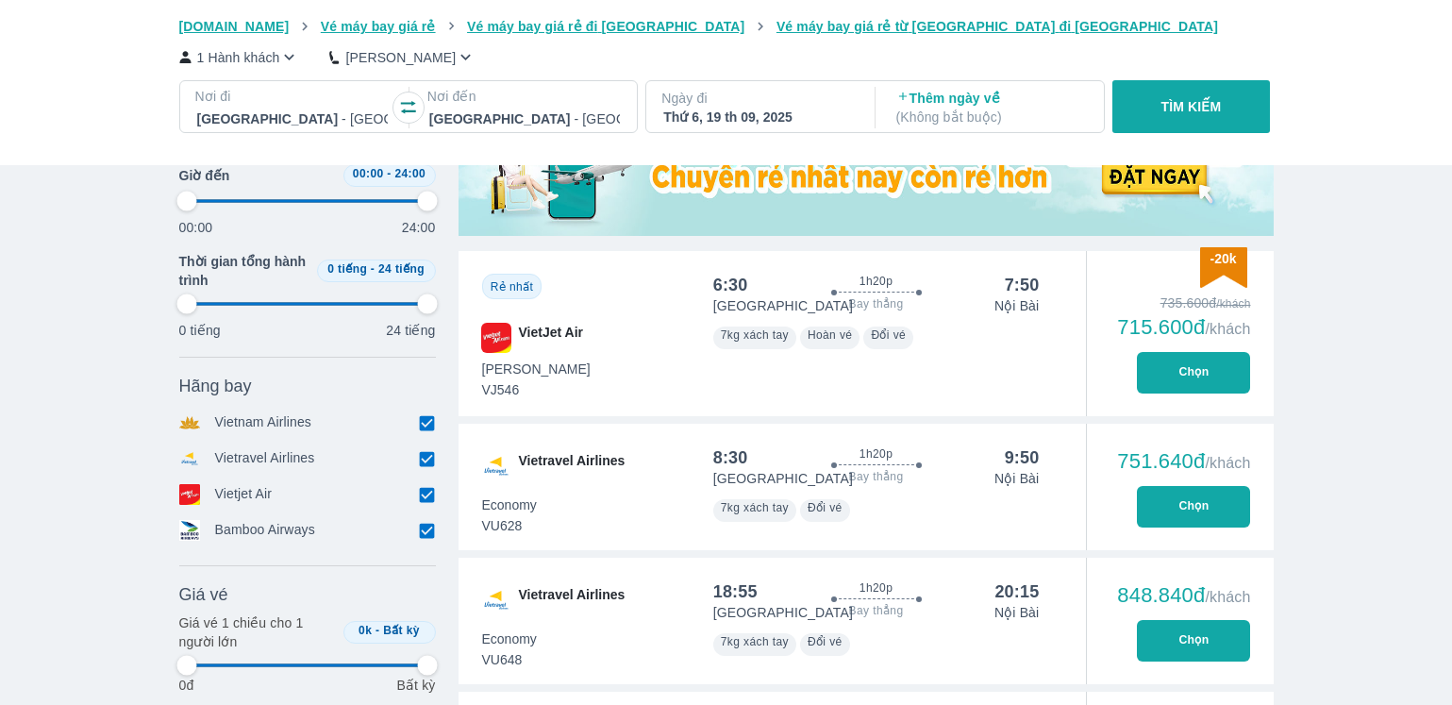
type input "97.9166666666667"
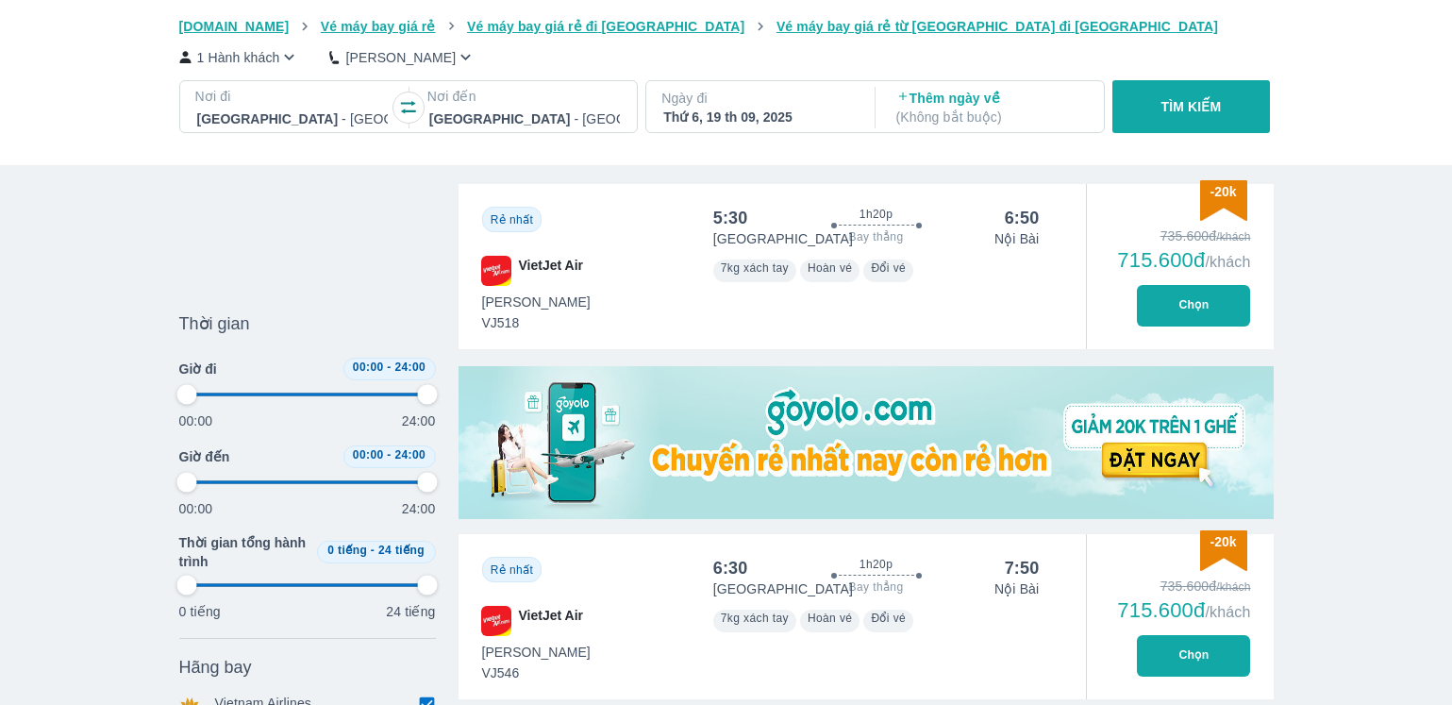
type input "97.9166666666667"
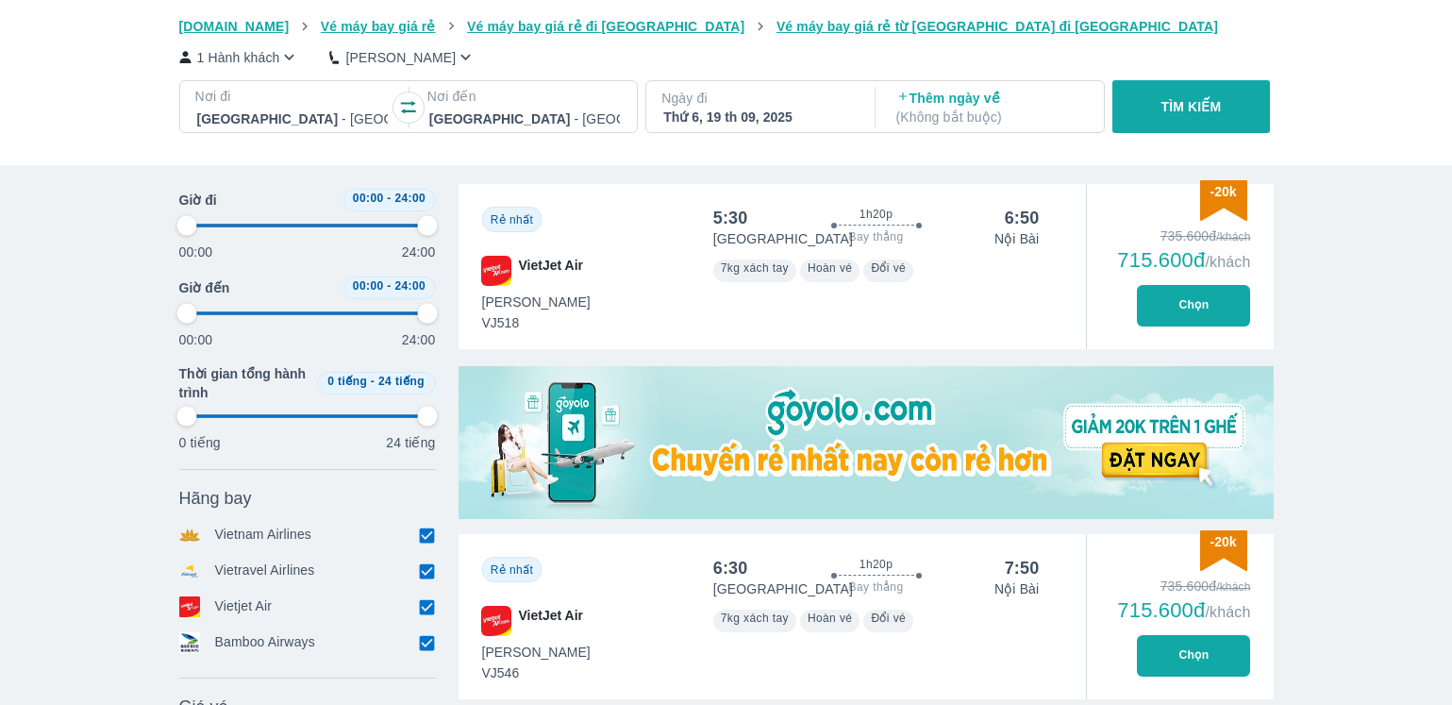
type input "97.9166666666667"
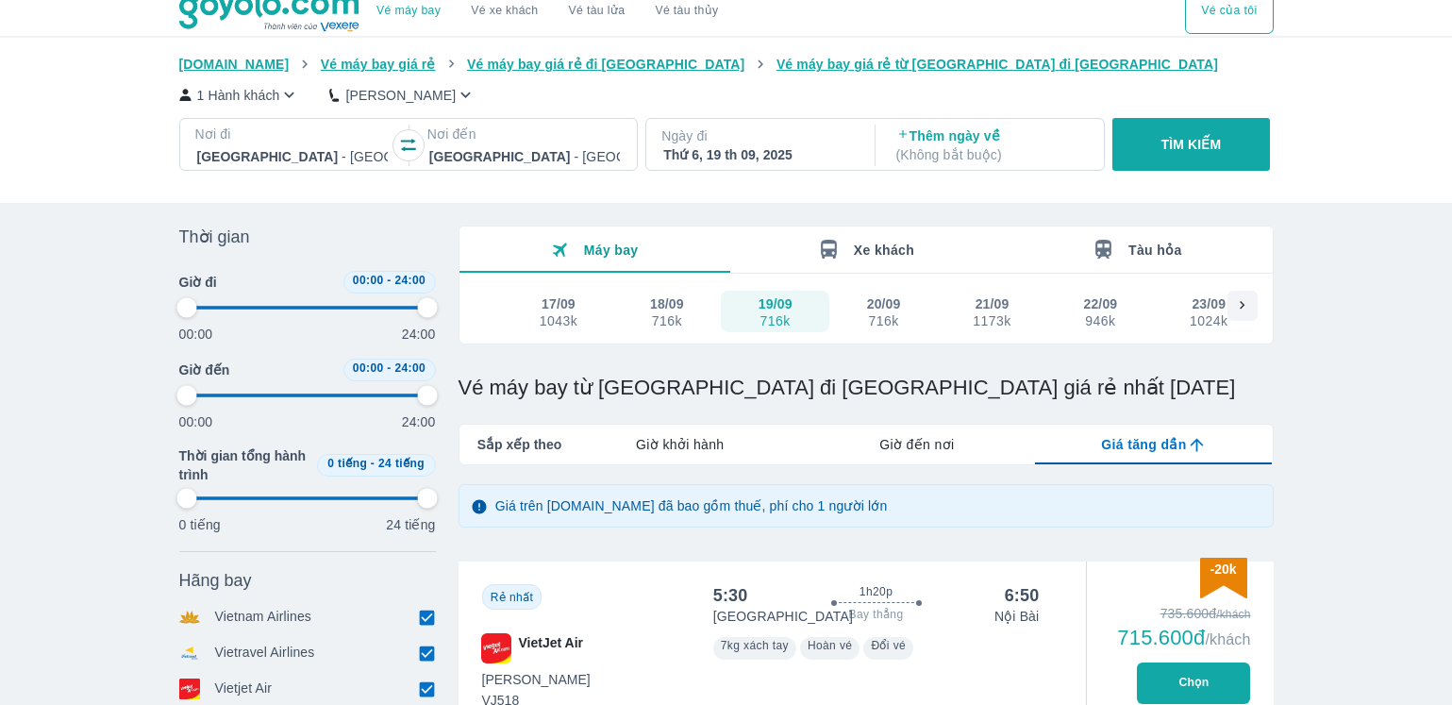
scroll to position [0, 0]
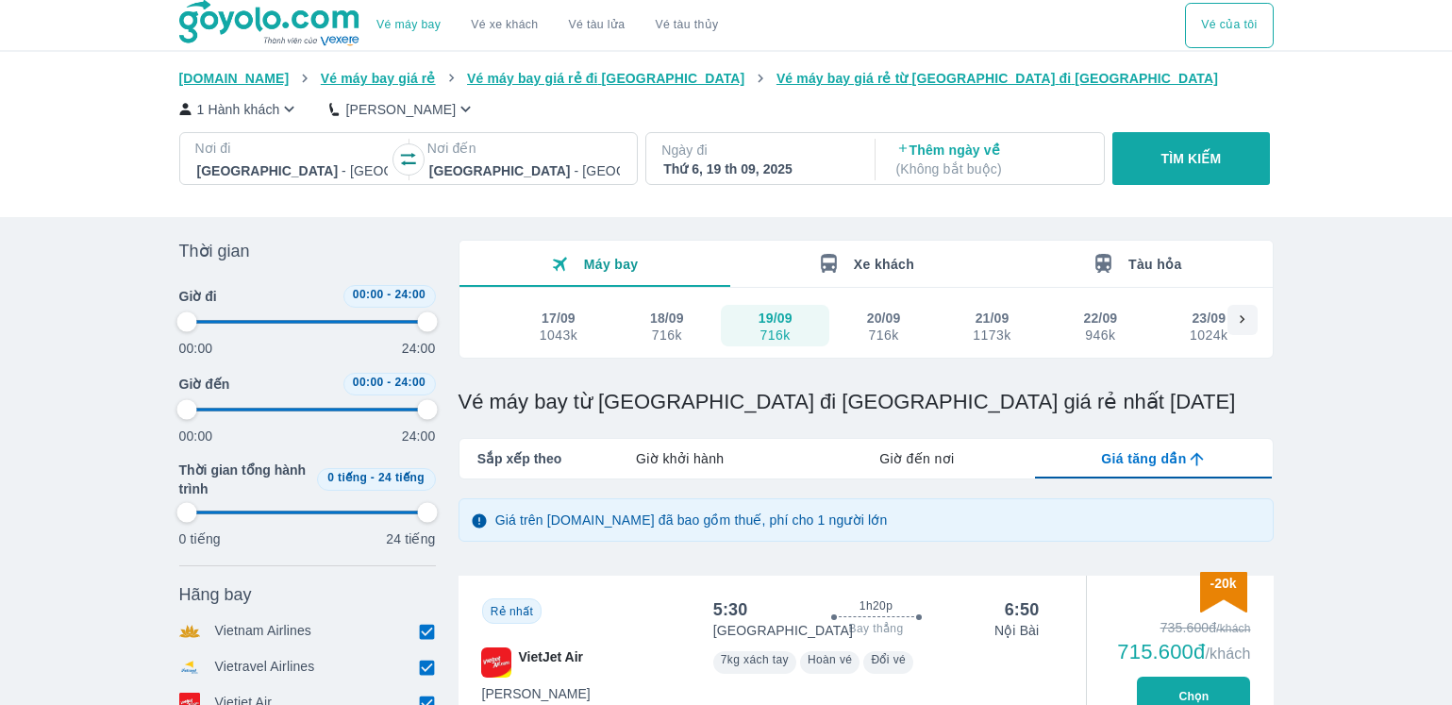
click at [742, 172] on div "Thứ 6, 19 th 09, 2025" at bounding box center [758, 168] width 191 height 19
type input "97.9166666666667"
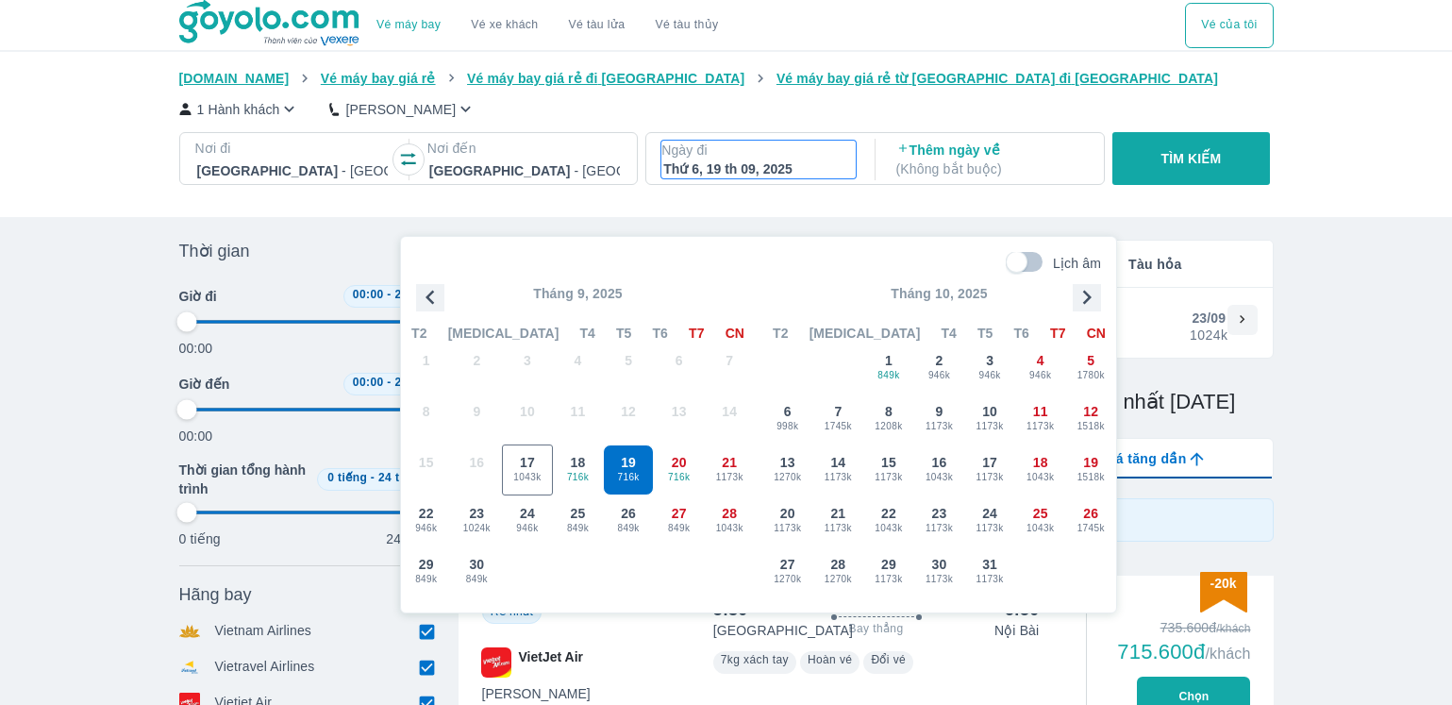
scroll to position [108, 0]
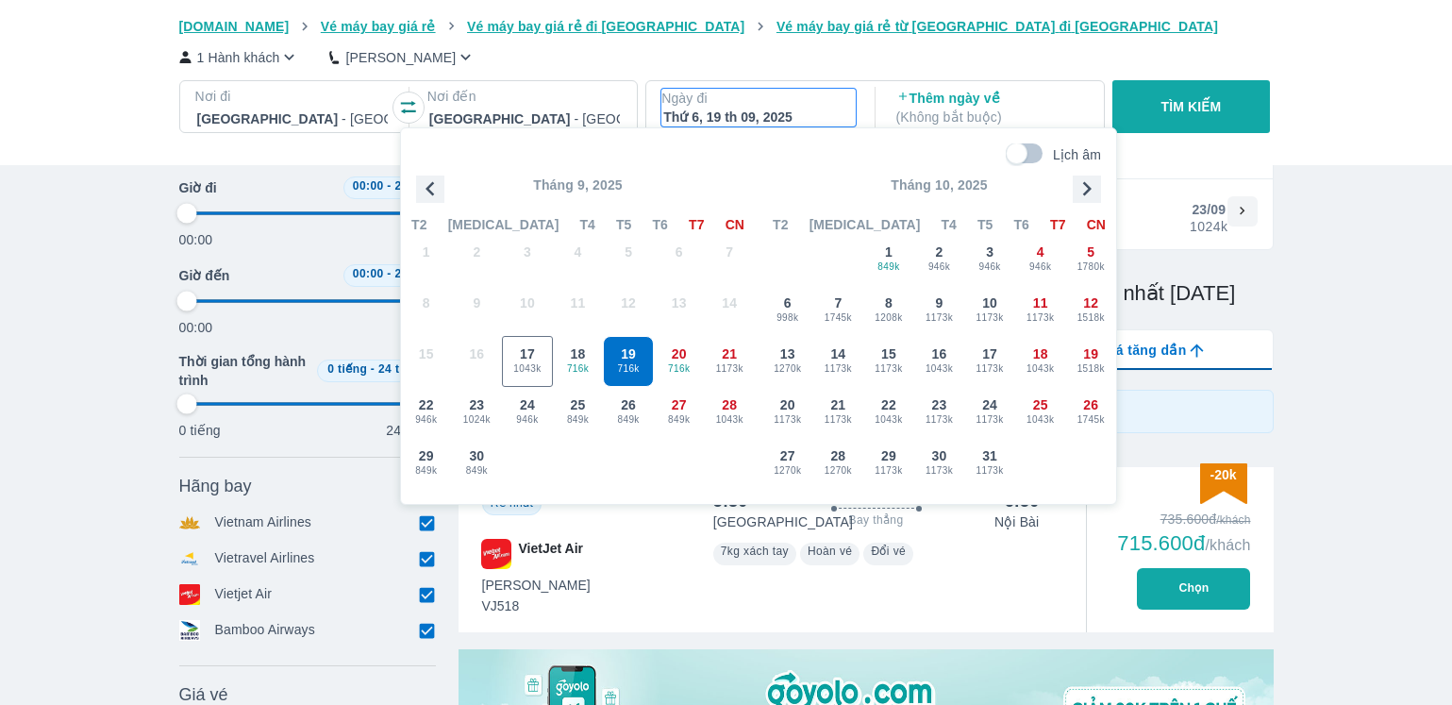
type input "97.9166666666667"
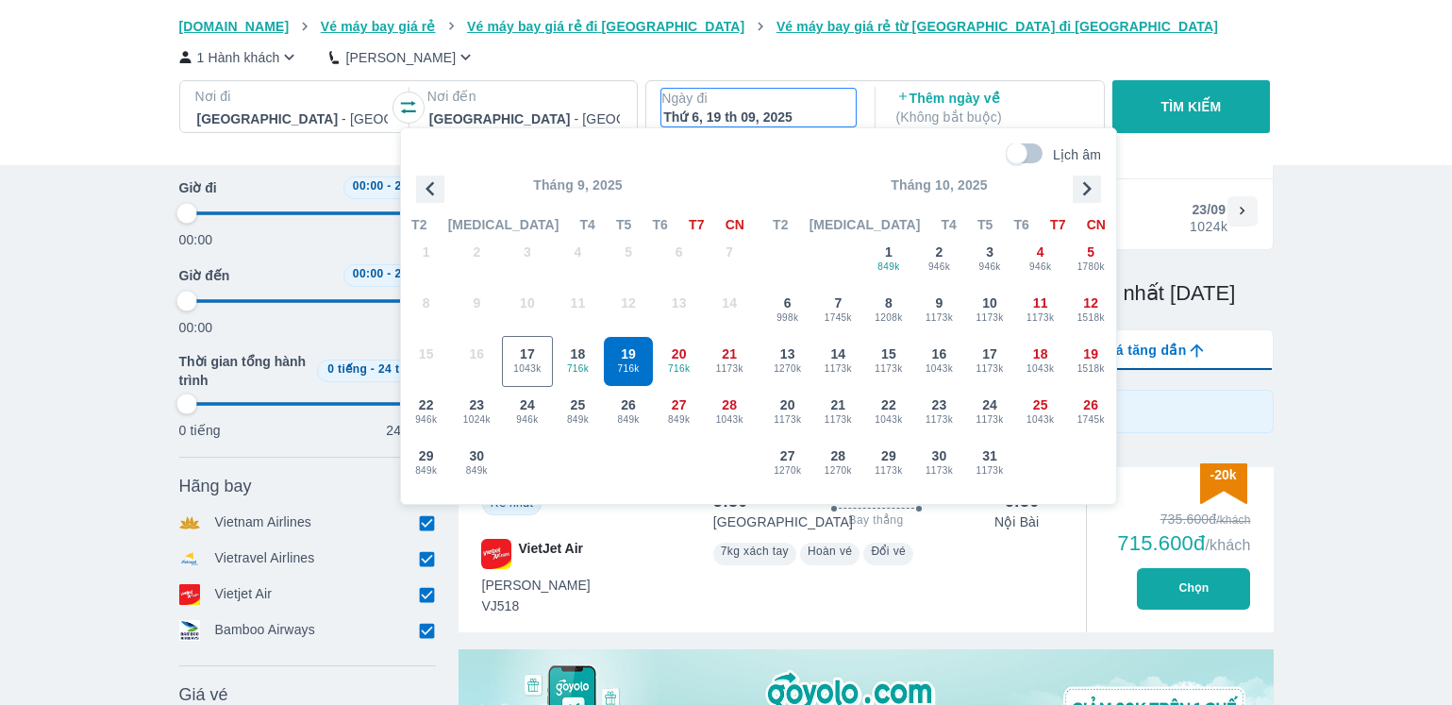
type input "97.9166666666667"
click at [1081, 186] on icon "button" at bounding box center [1087, 189] width 28 height 28
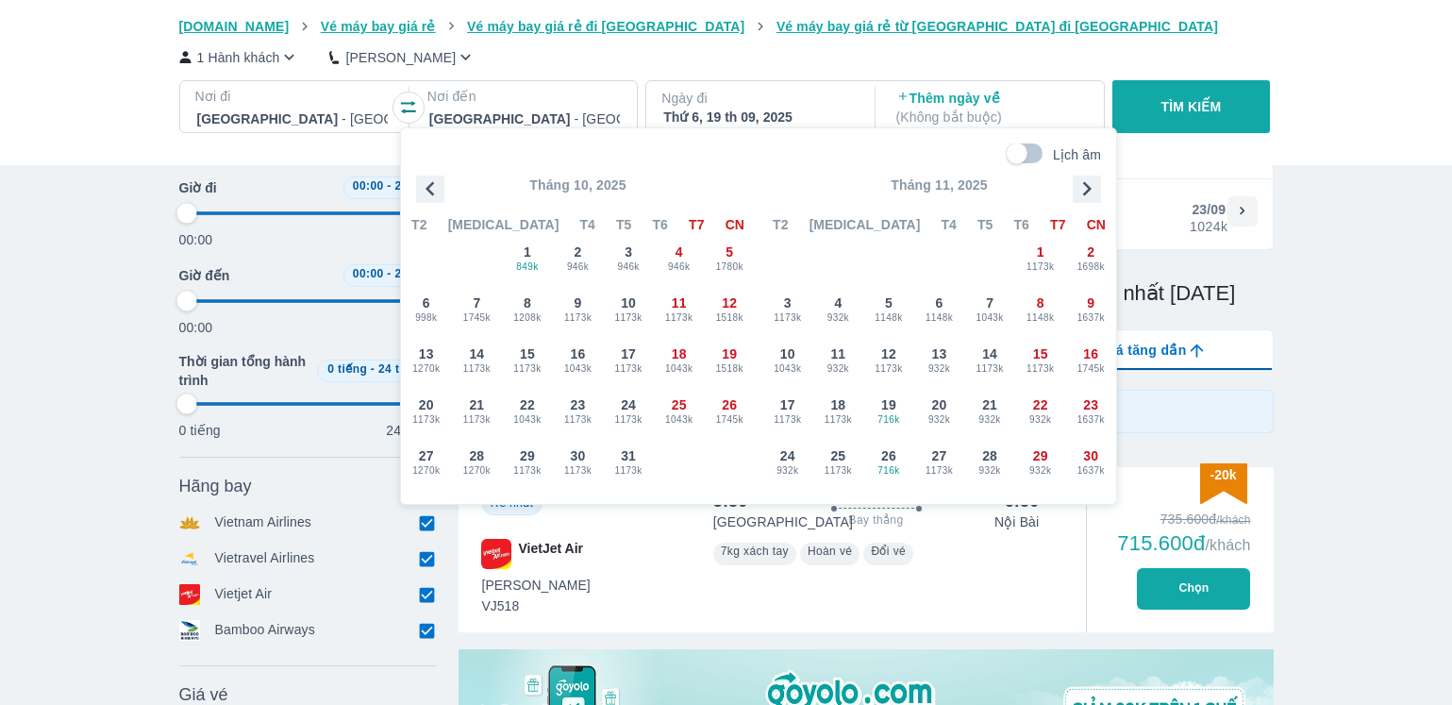
type input "97.9166666666667"
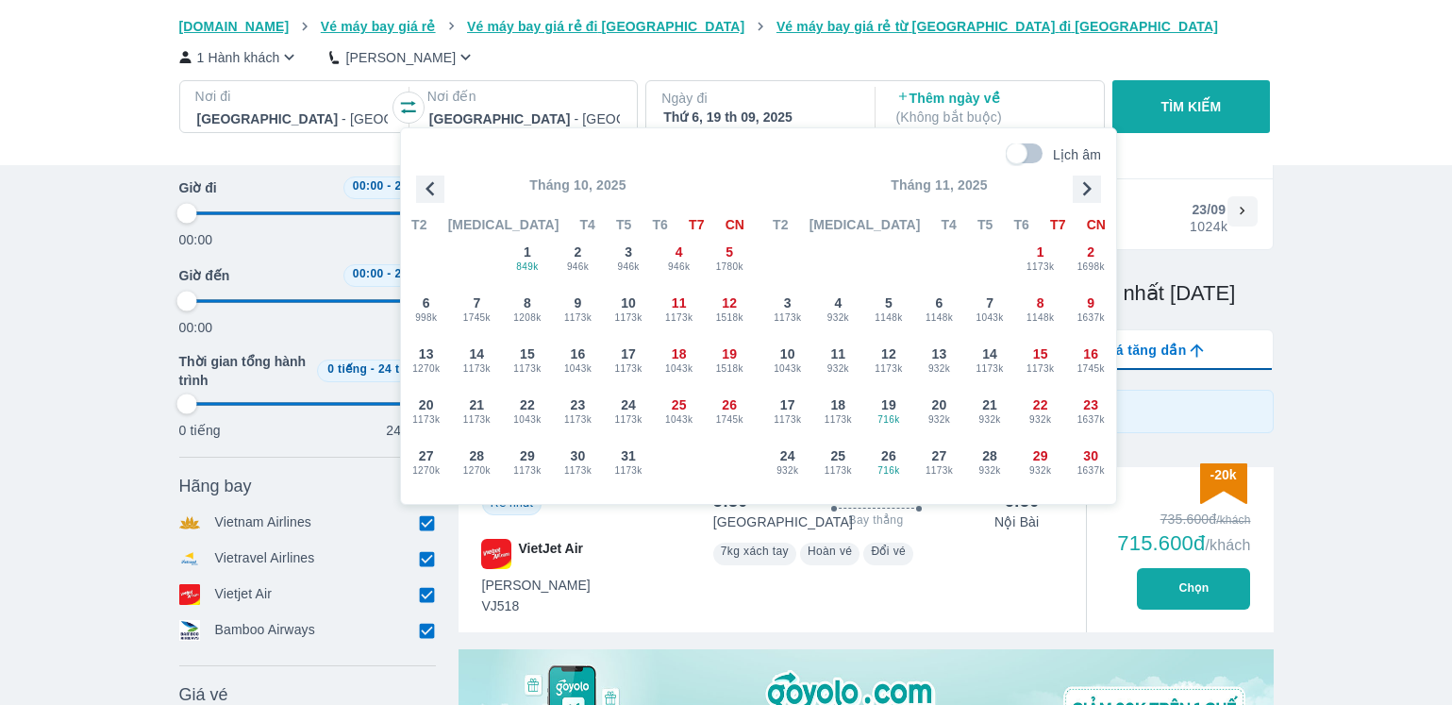
type input "97.9166666666667"
click at [440, 191] on icon "button" at bounding box center [430, 189] width 28 height 28
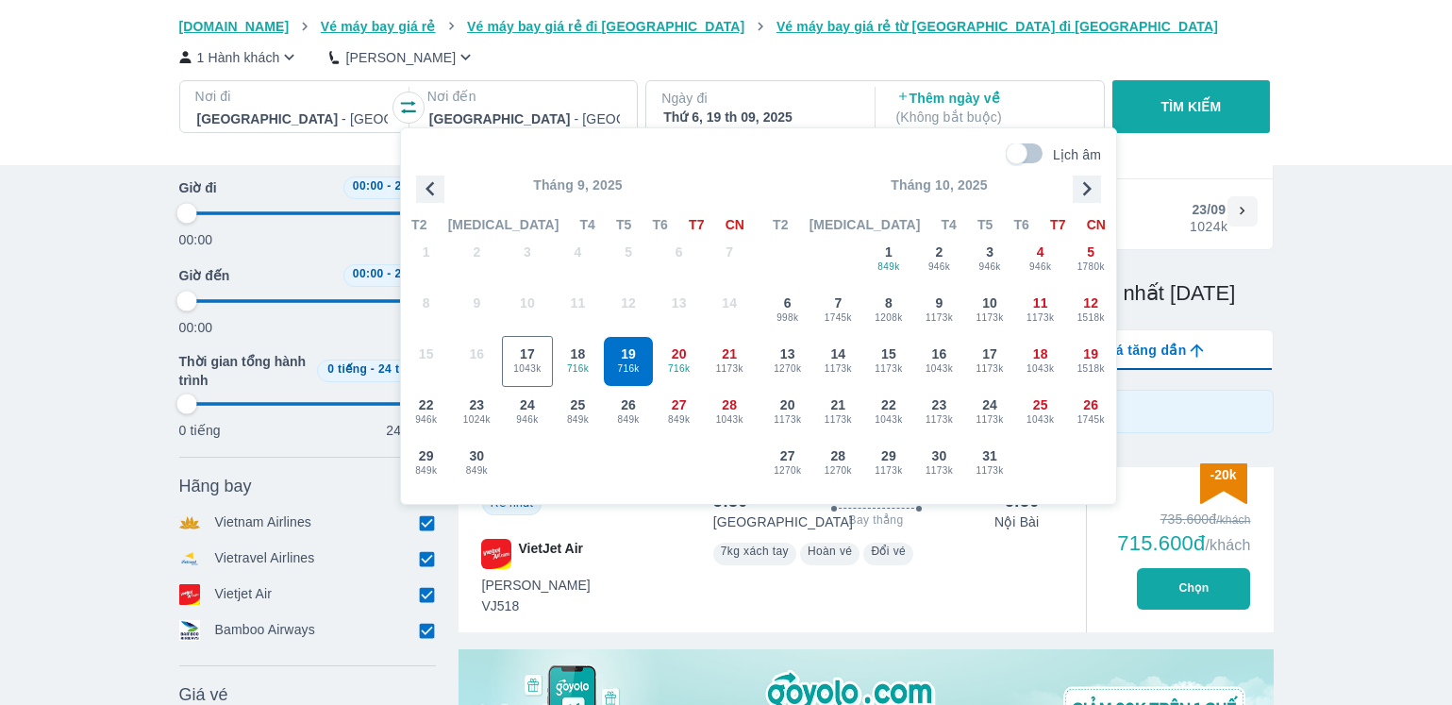
type input "97.9166666666667"
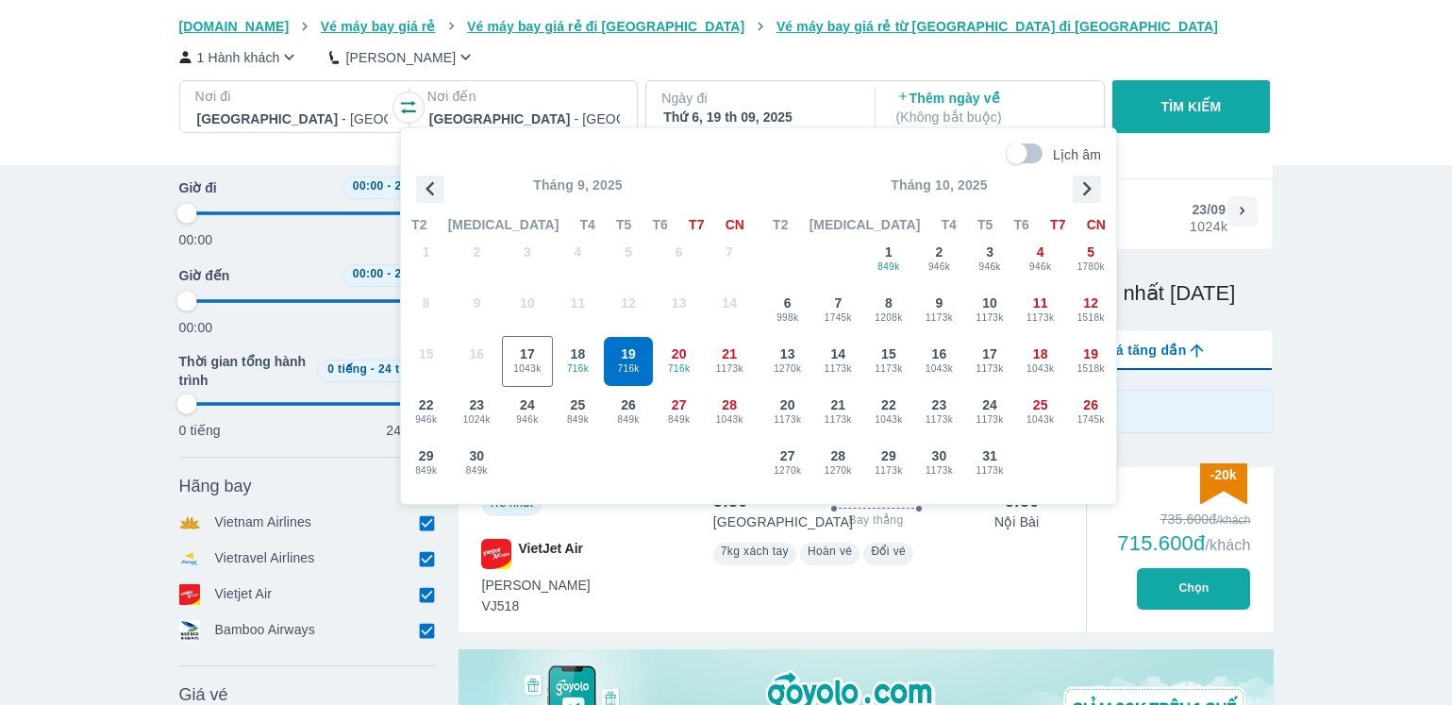
type input "97.9166666666667"
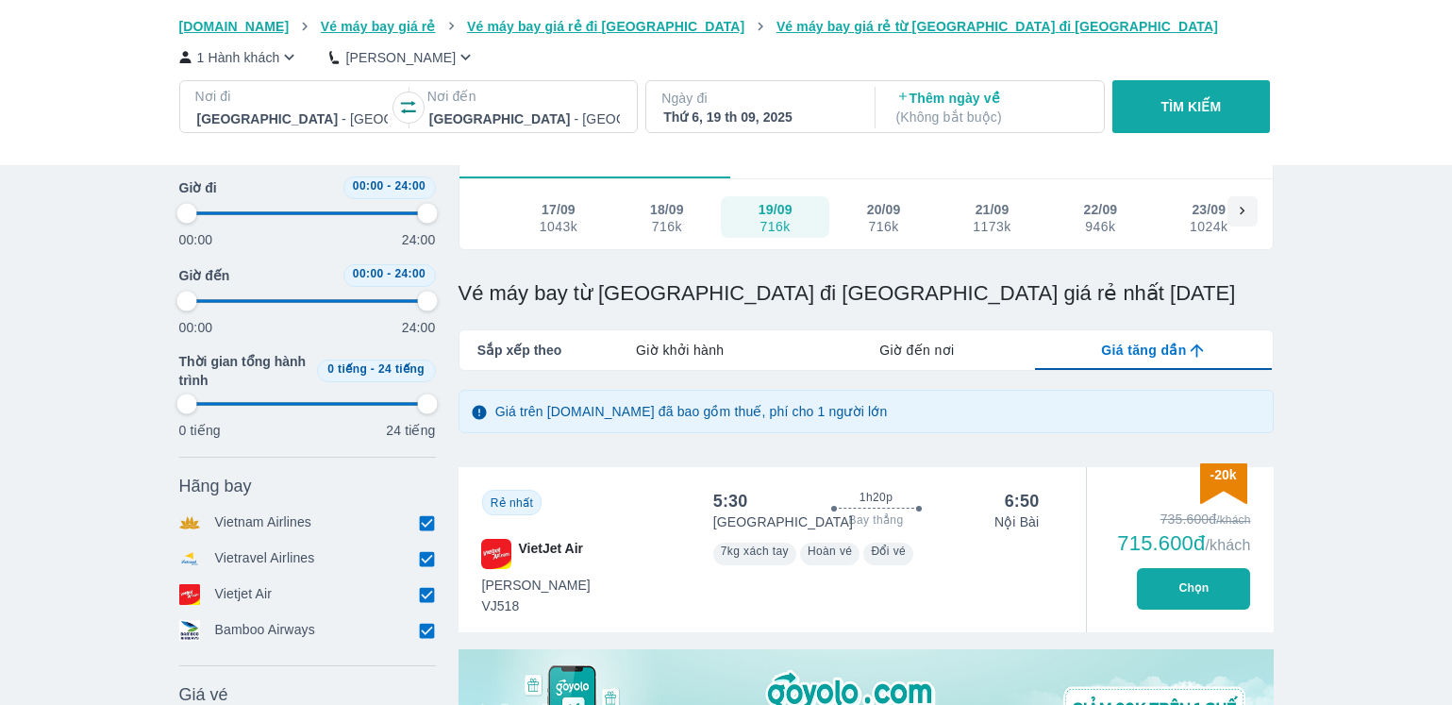
type input "97.9166666666667"
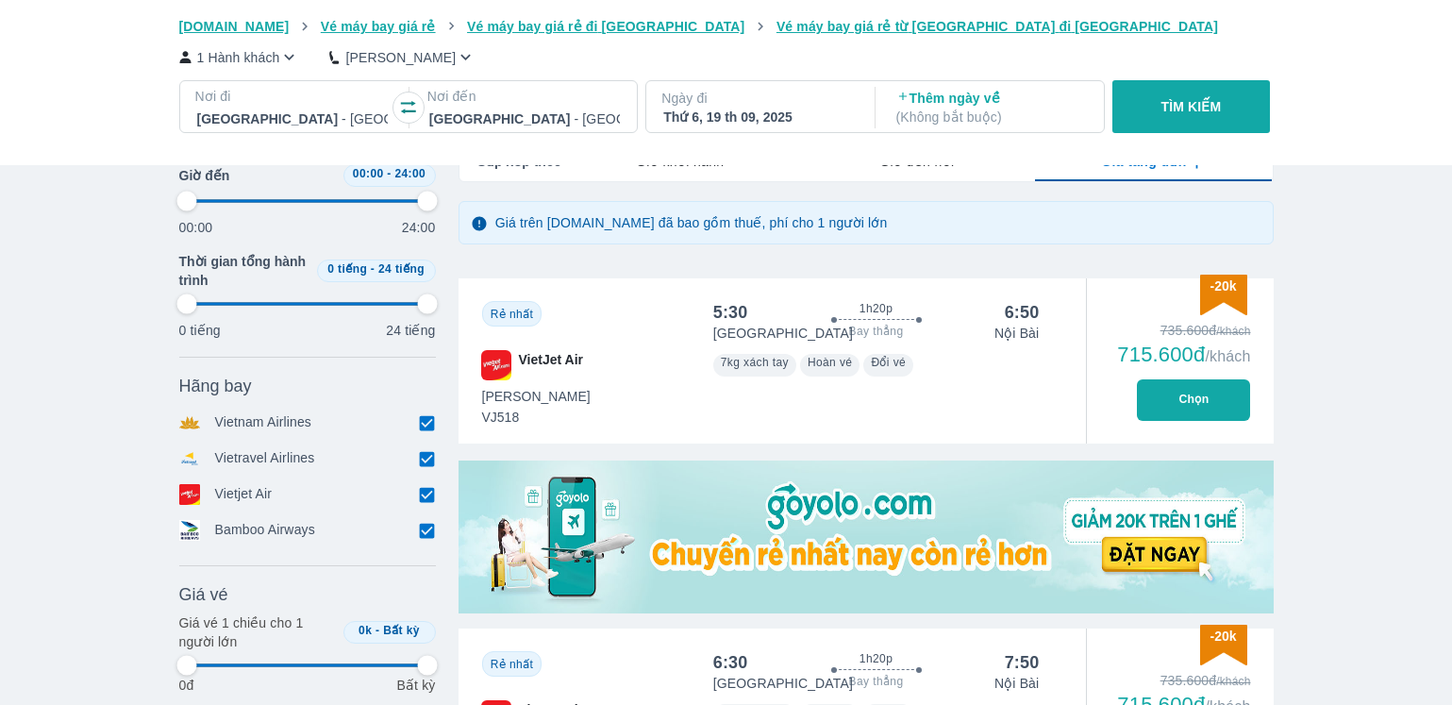
type input "97.9166666666667"
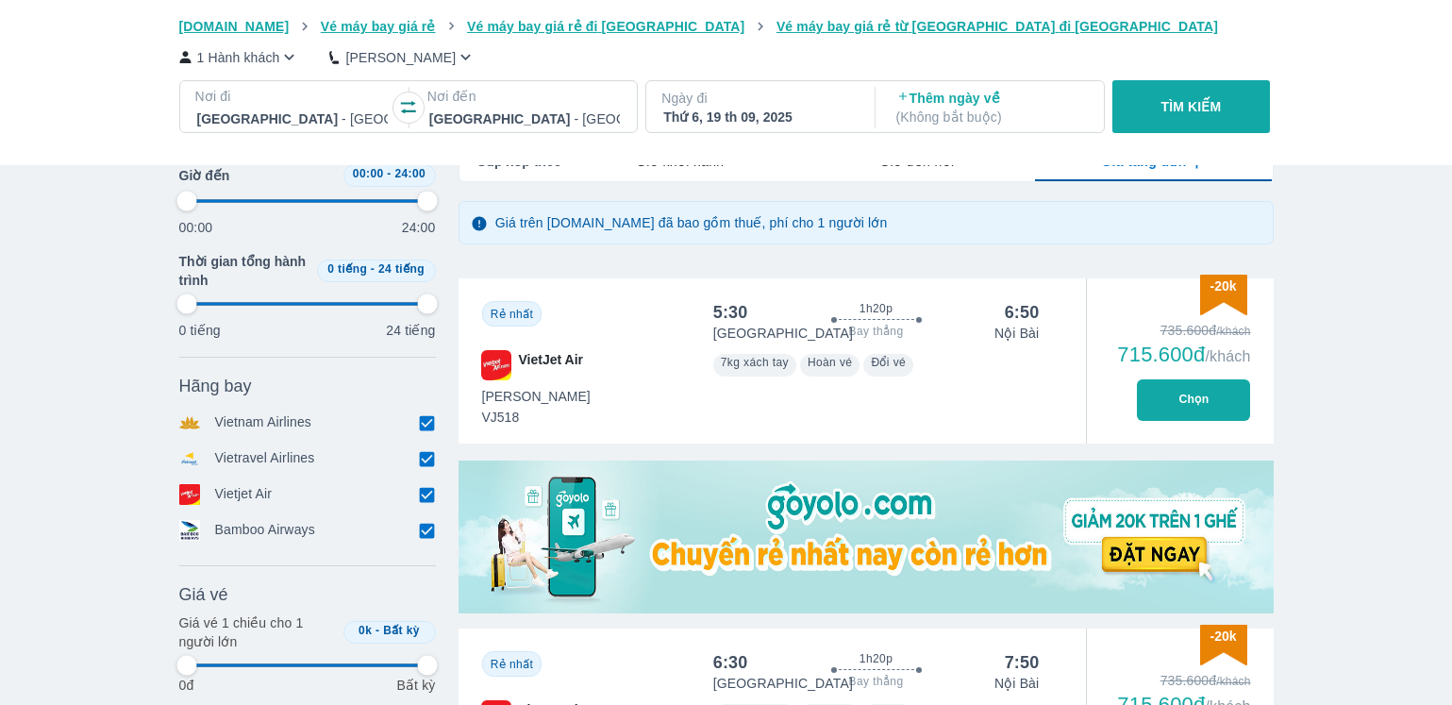
type input "97.9166666666667"
